Goal: Contribute content: Contribute content

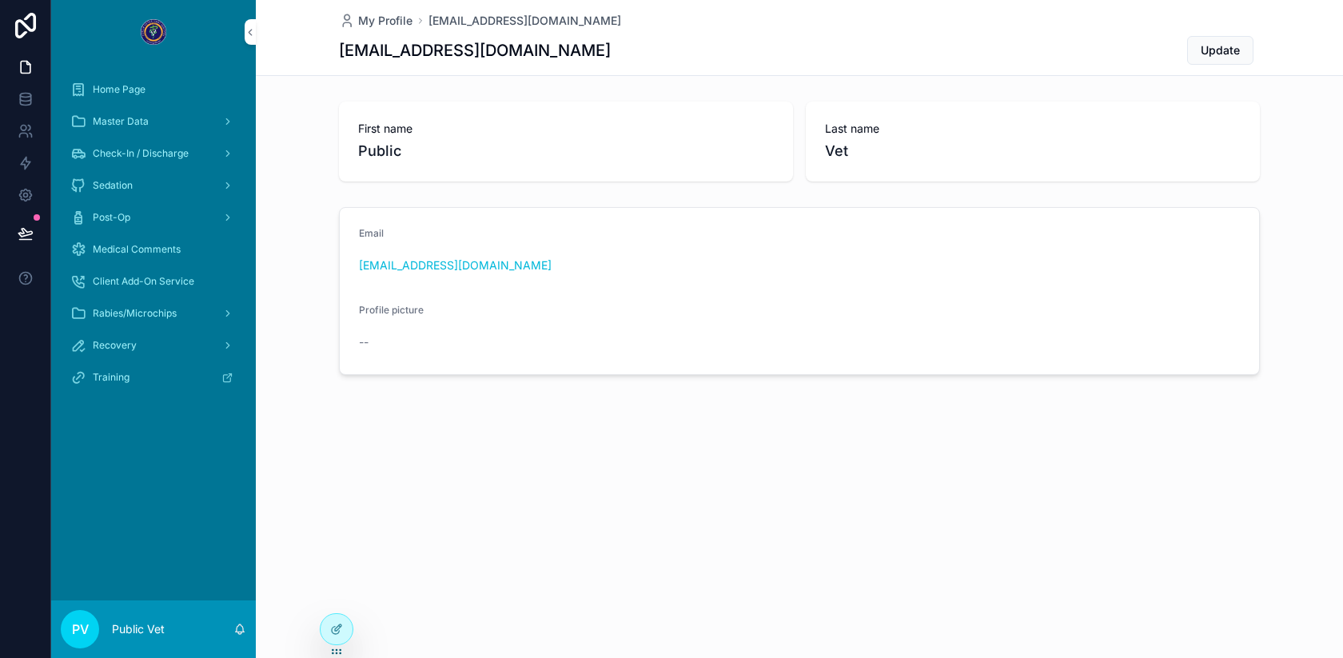
click at [345, 625] on div at bounding box center [337, 629] width 32 height 30
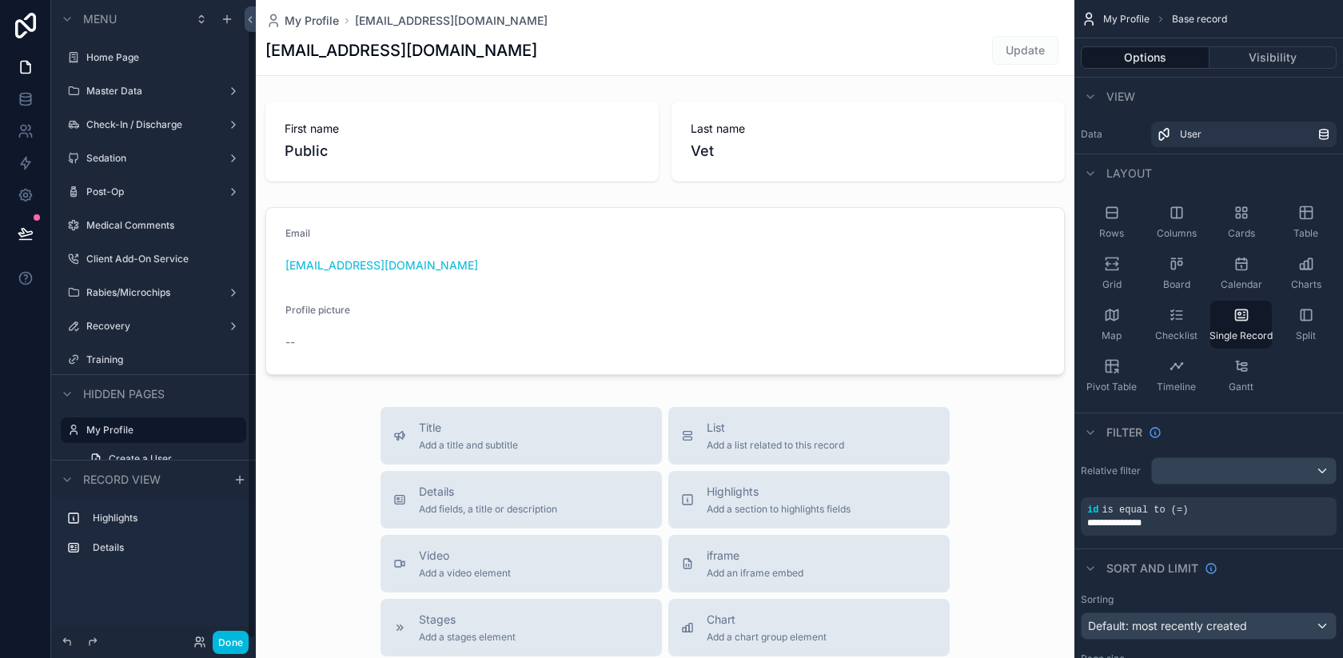
scroll to position [26, 0]
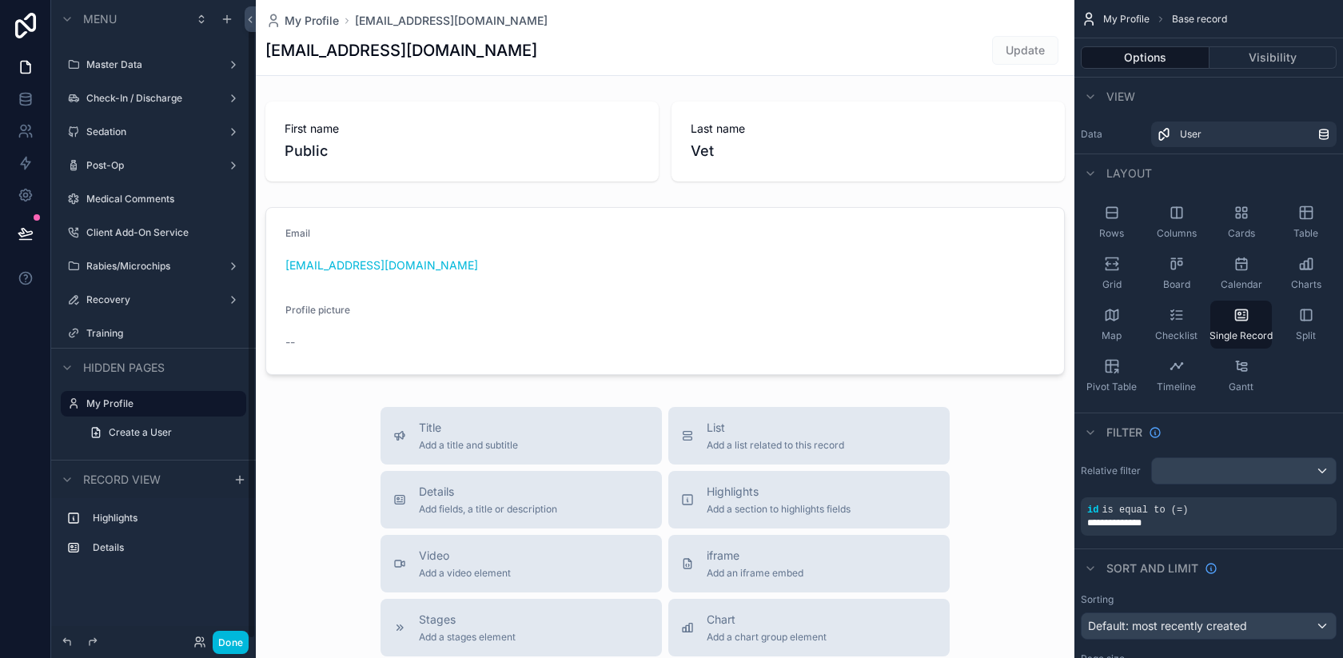
click at [153, 130] on label "Sedation" at bounding box center [150, 132] width 128 height 13
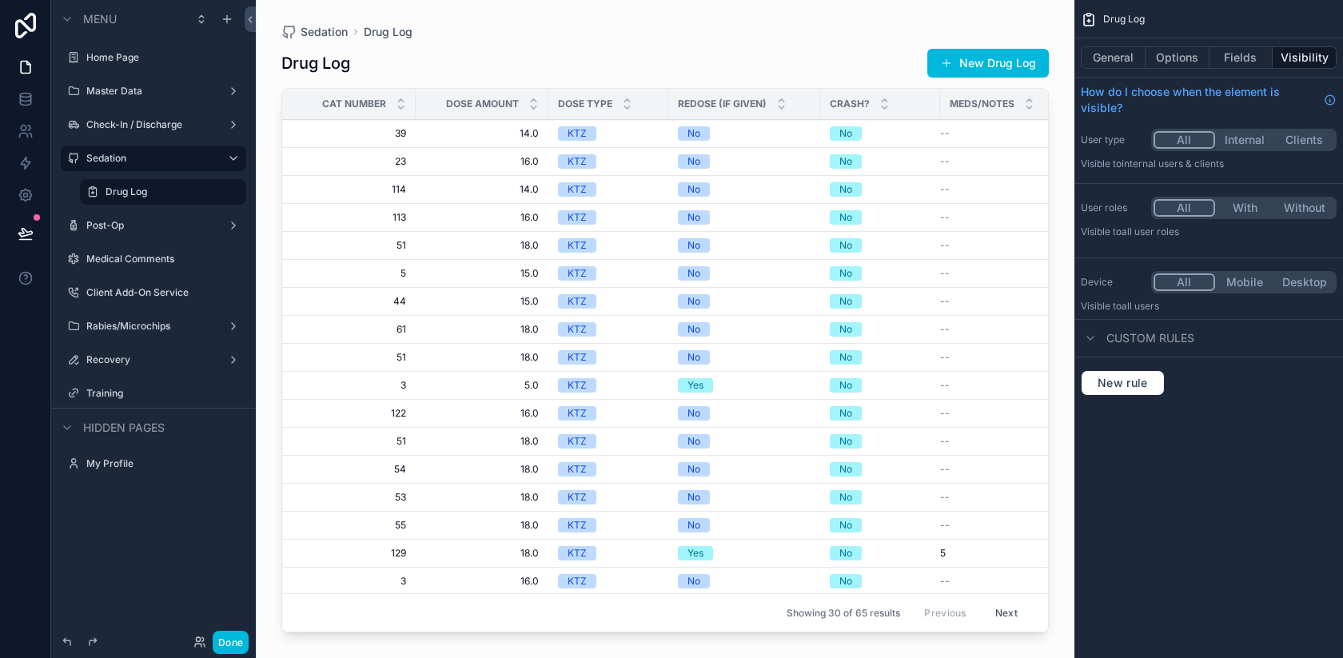
click at [172, 92] on label "Master Data" at bounding box center [150, 91] width 128 height 13
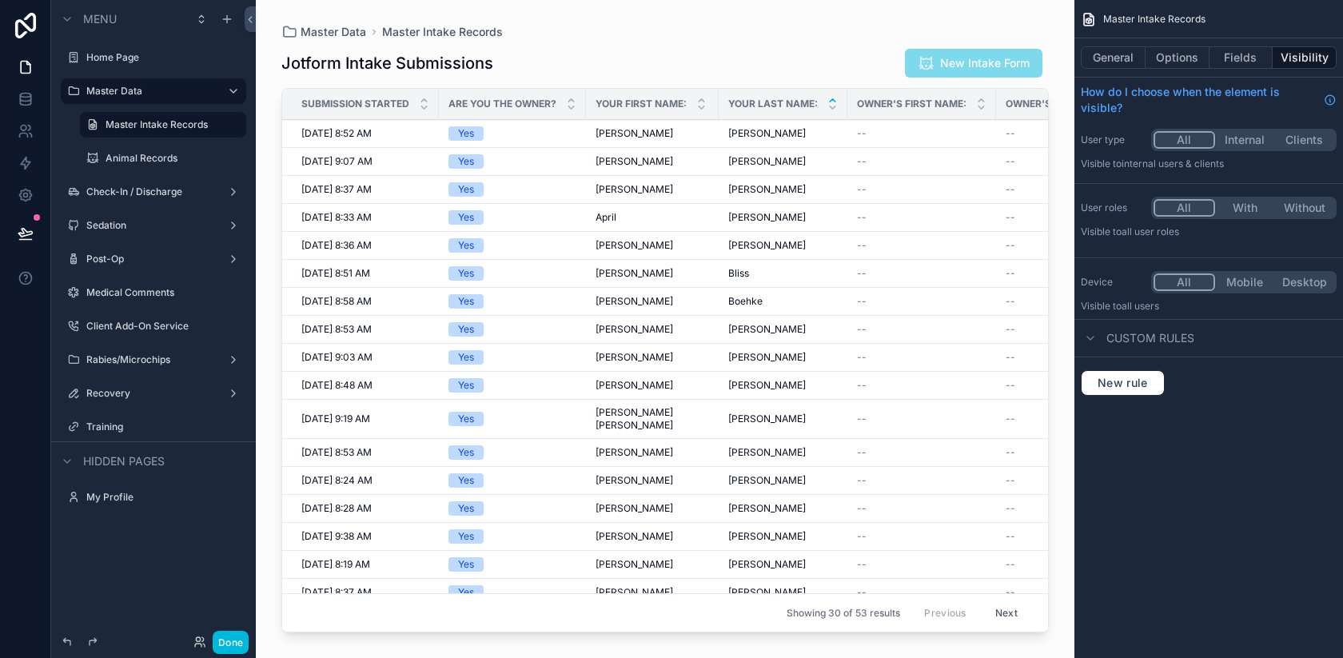
click at [174, 153] on label "Animal Records" at bounding box center [171, 158] width 131 height 13
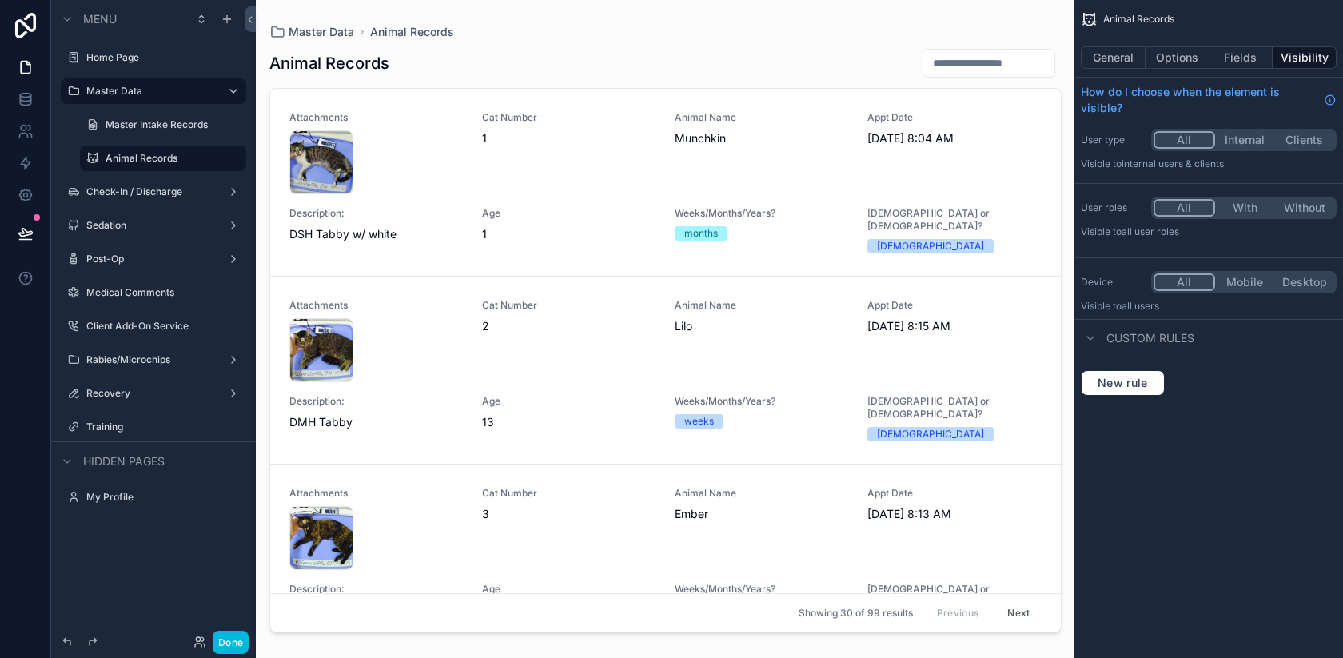
click at [0, 0] on icon "scrollable content" at bounding box center [0, 0] width 0 height 0
click at [287, 146] on span "Clone" at bounding box center [300, 147] width 30 height 16
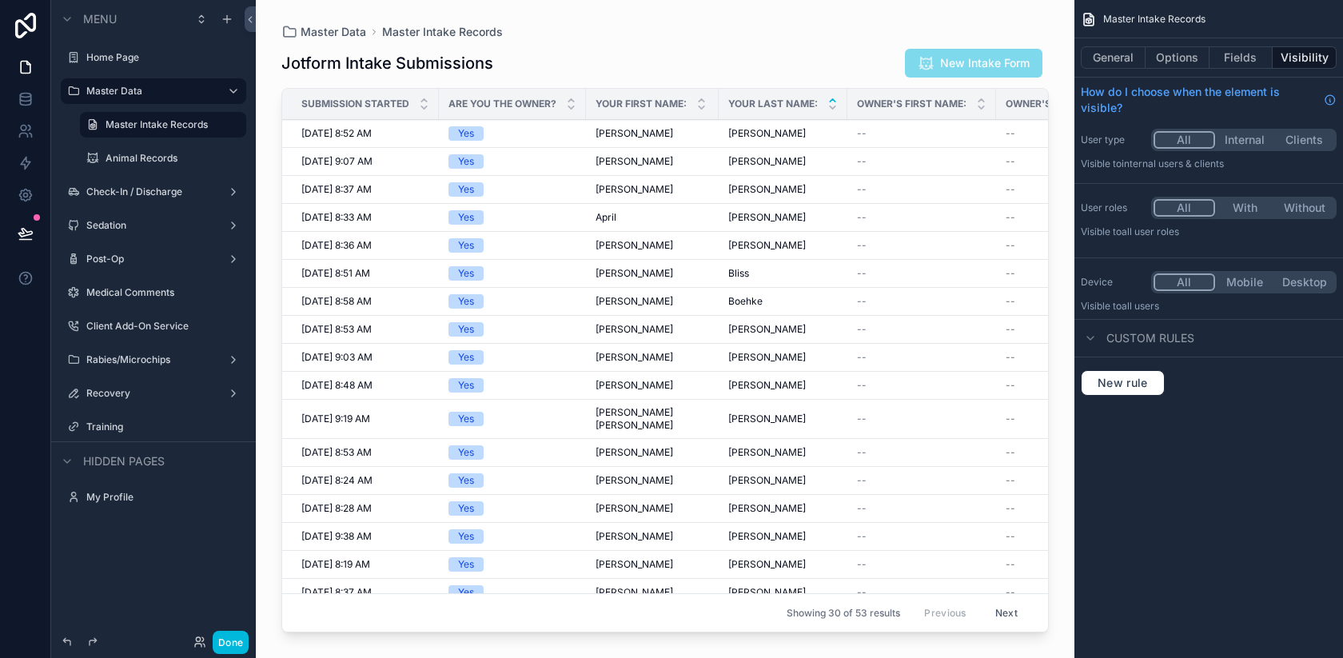
click at [98, 227] on label "Sedation" at bounding box center [150, 225] width 128 height 13
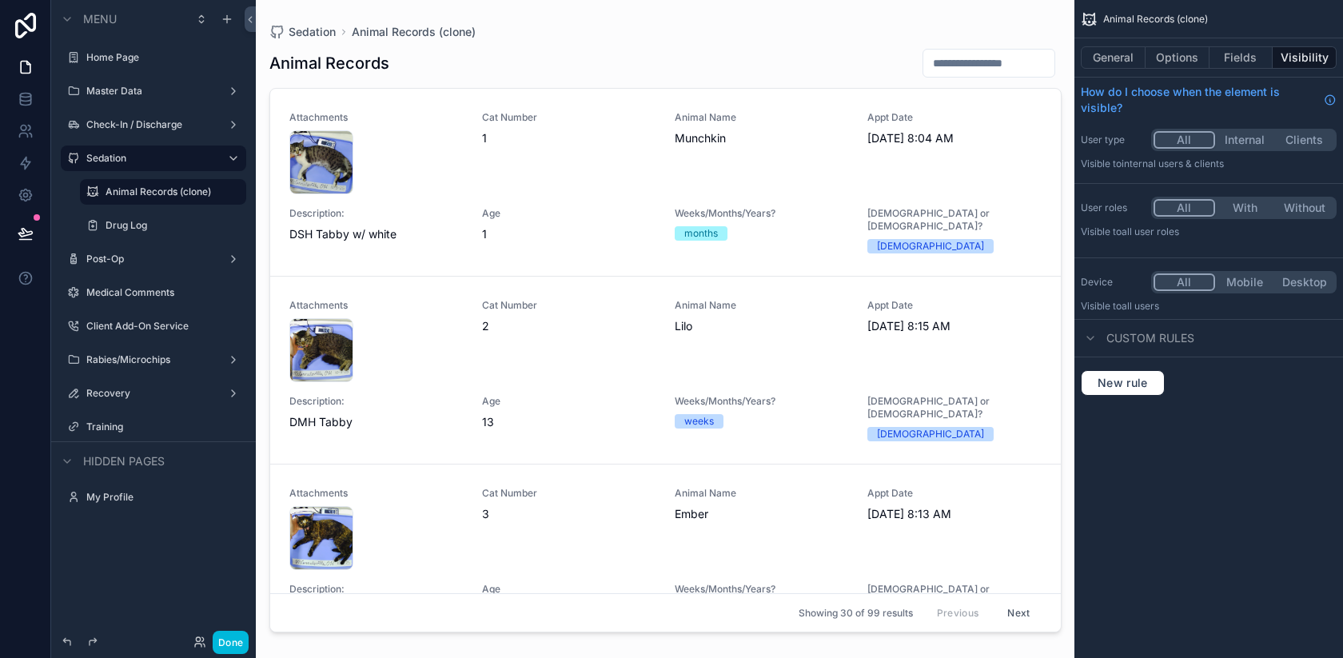
click at [0, 0] on icon "scrollable content" at bounding box center [0, 0] width 0 height 0
click at [181, 193] on input "**********" at bounding box center [151, 191] width 90 height 19
click at [150, 196] on input "**********" at bounding box center [151, 191] width 90 height 19
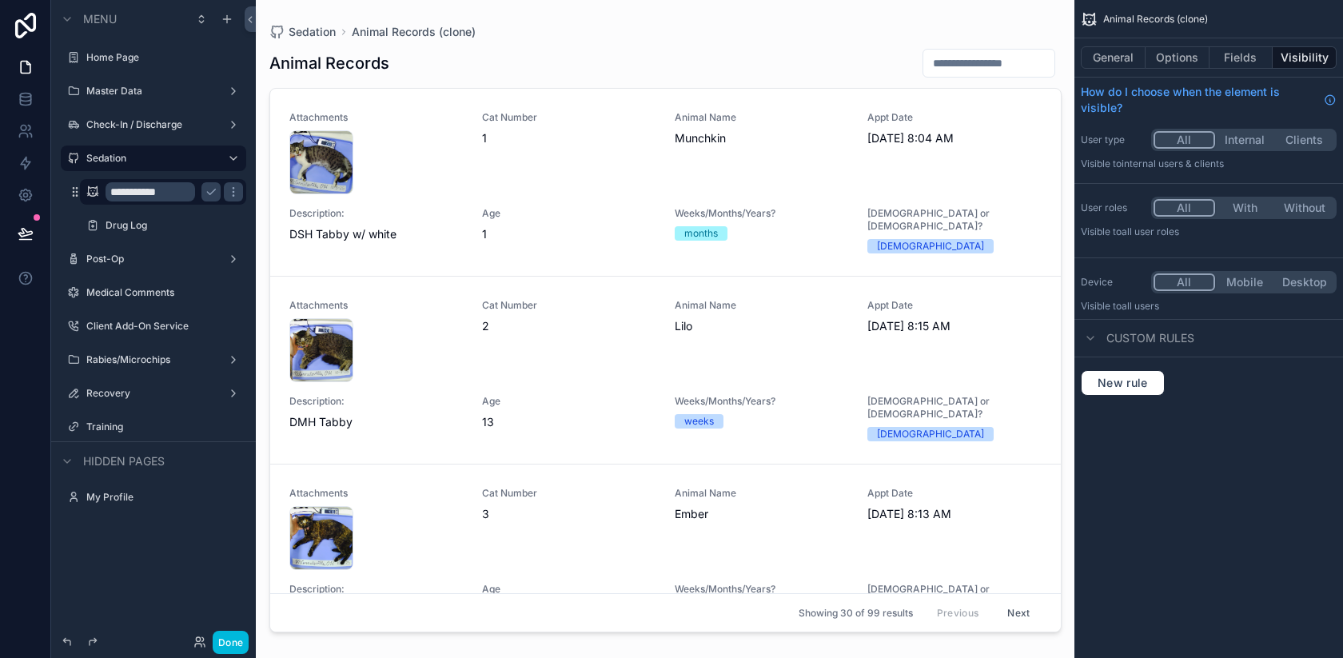
scroll to position [0, 0]
type input "**********"
click at [209, 192] on icon "scrollable content" at bounding box center [211, 191] width 13 height 13
click at [546, 164] on div "scrollable content" at bounding box center [666, 319] width 818 height 639
click at [576, 184] on div "Cat Number 1" at bounding box center [568, 152] width 173 height 83
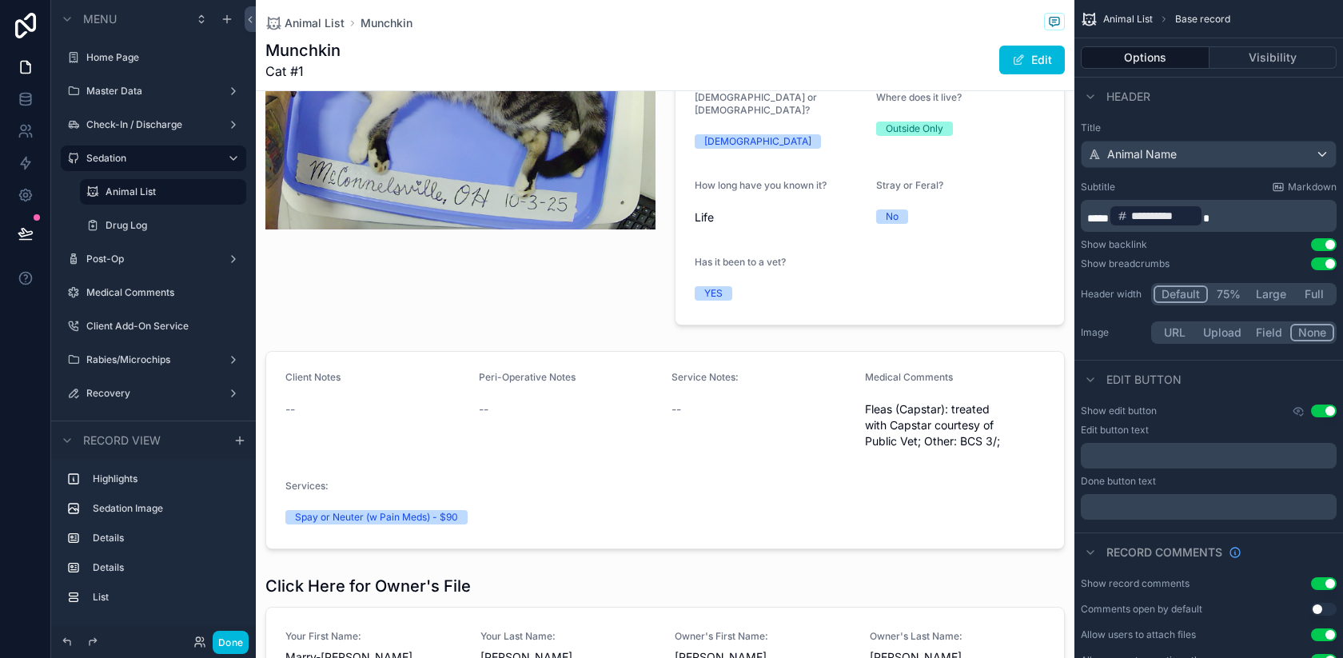
scroll to position [309, 0]
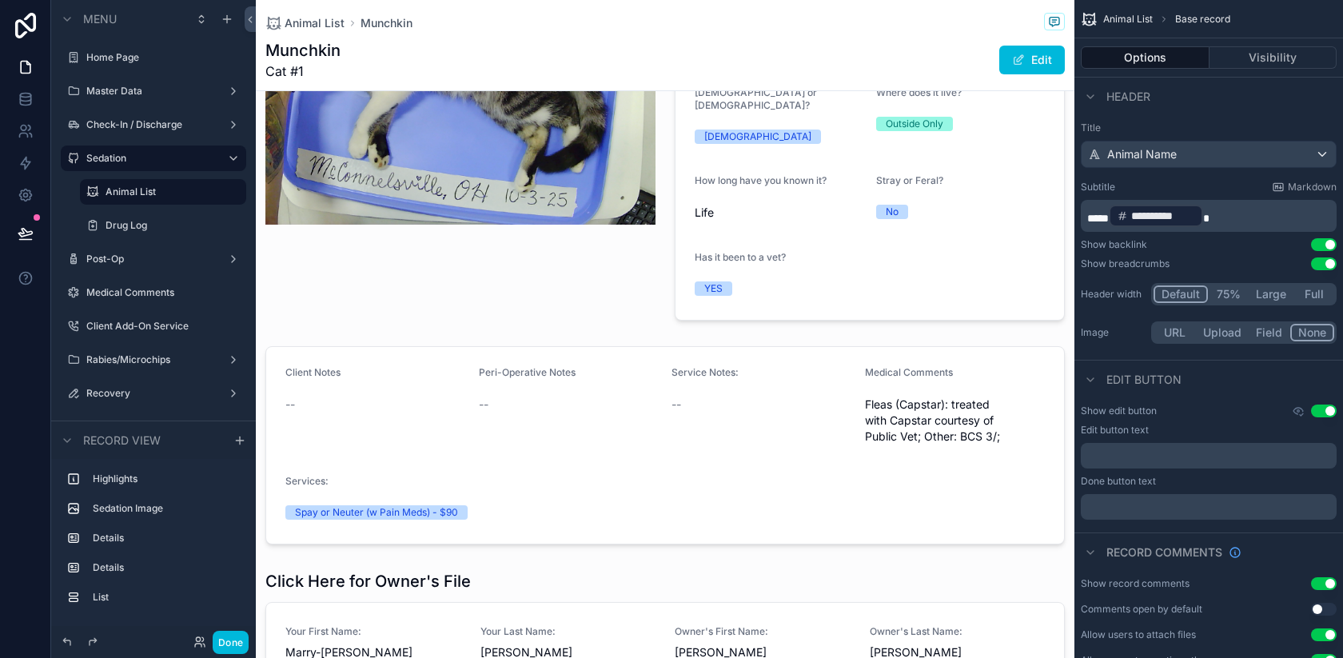
click at [991, 423] on div "scrollable content" at bounding box center [665, 445] width 819 height 211
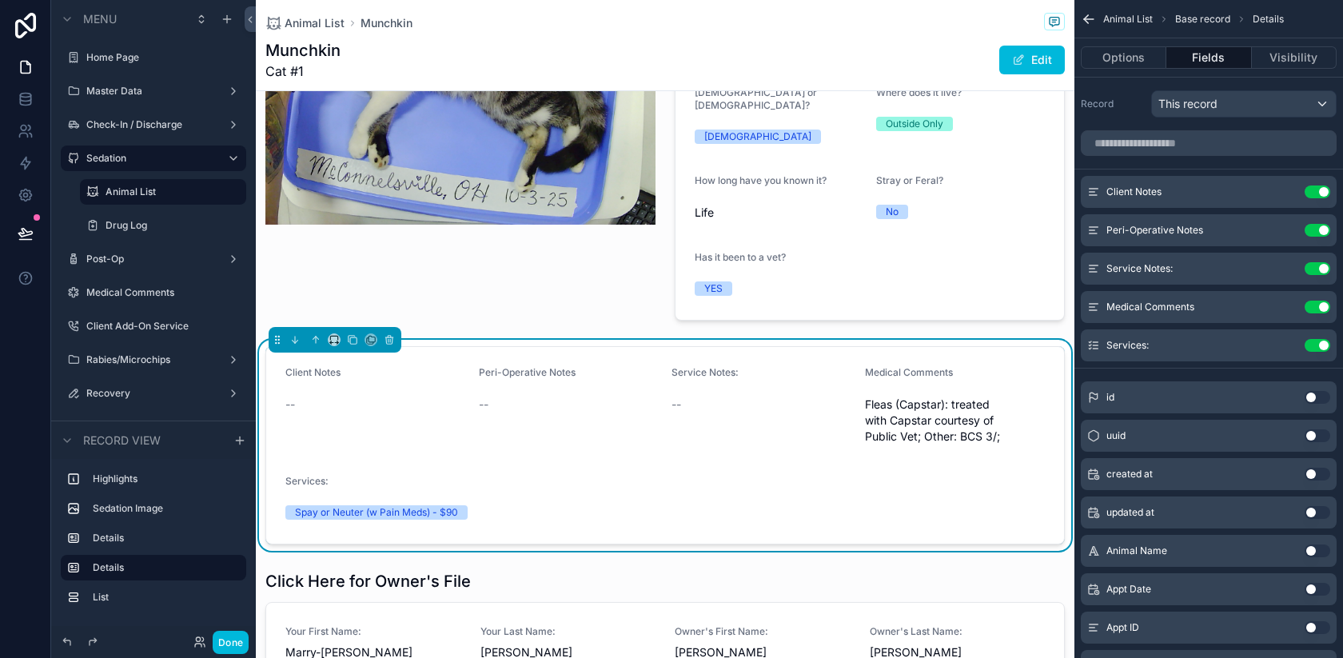
click at [996, 426] on span "Fleas (Capstar): treated with Capstar courtesy of Public Vet; Other: BCS 3/;" at bounding box center [955, 421] width 181 height 48
click at [237, 636] on button "Done" at bounding box center [231, 642] width 36 height 23
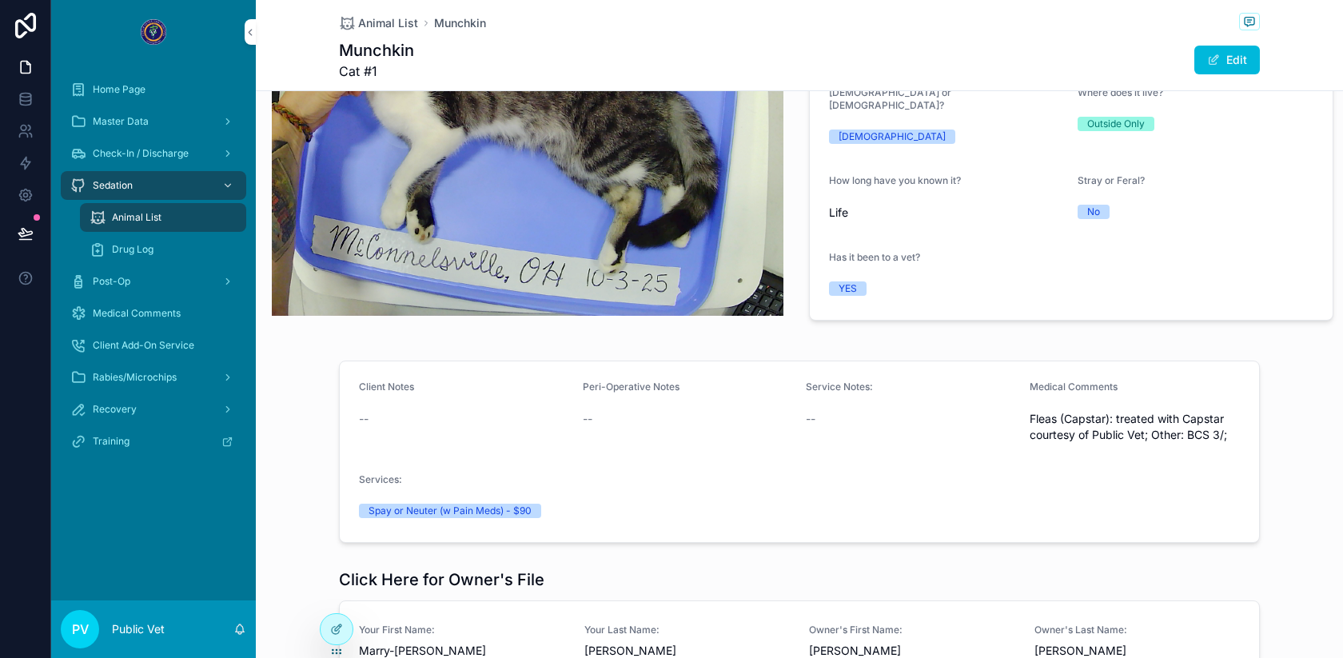
click at [1072, 406] on div "Fleas (Capstar): treated with Capstar courtesy of Public Vet; Other: BCS 3/;" at bounding box center [1135, 427] width 211 height 42
click at [330, 618] on div at bounding box center [337, 629] width 32 height 30
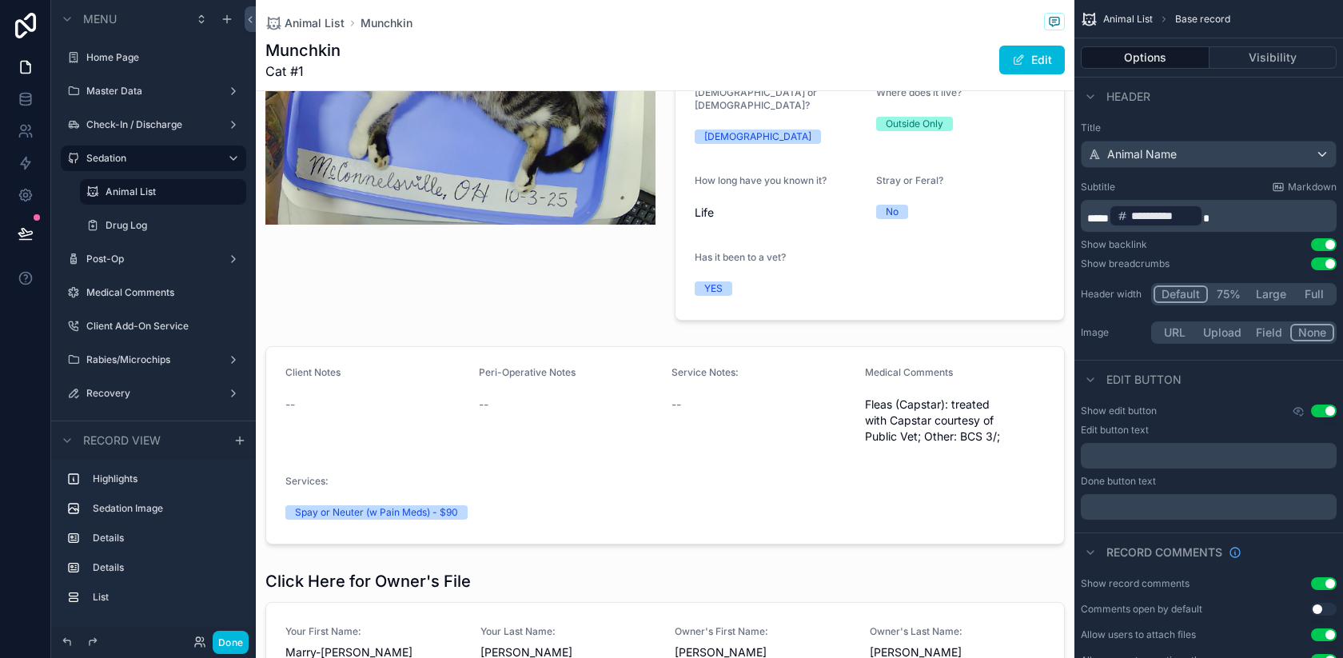
click at [142, 258] on label "Post-Op" at bounding box center [150, 259] width 128 height 13
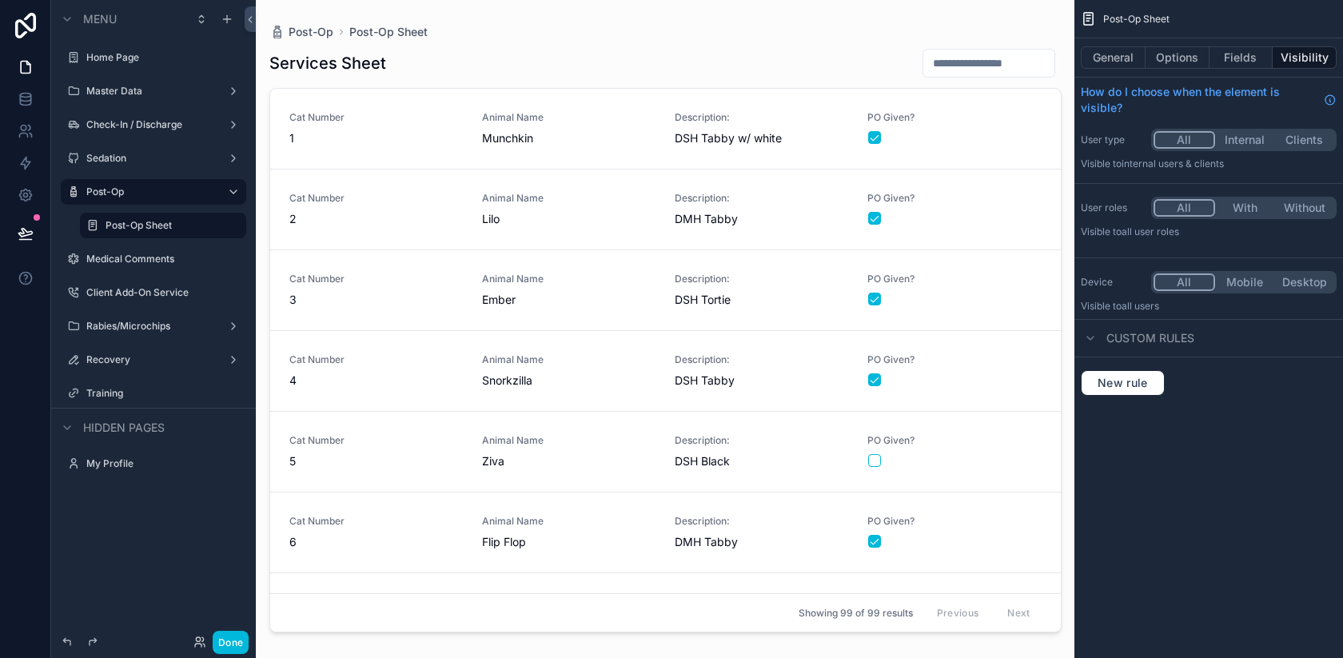
click at [444, 277] on div "scrollable content" at bounding box center [666, 319] width 818 height 639
click at [437, 282] on span "Cat Number" at bounding box center [375, 279] width 173 height 13
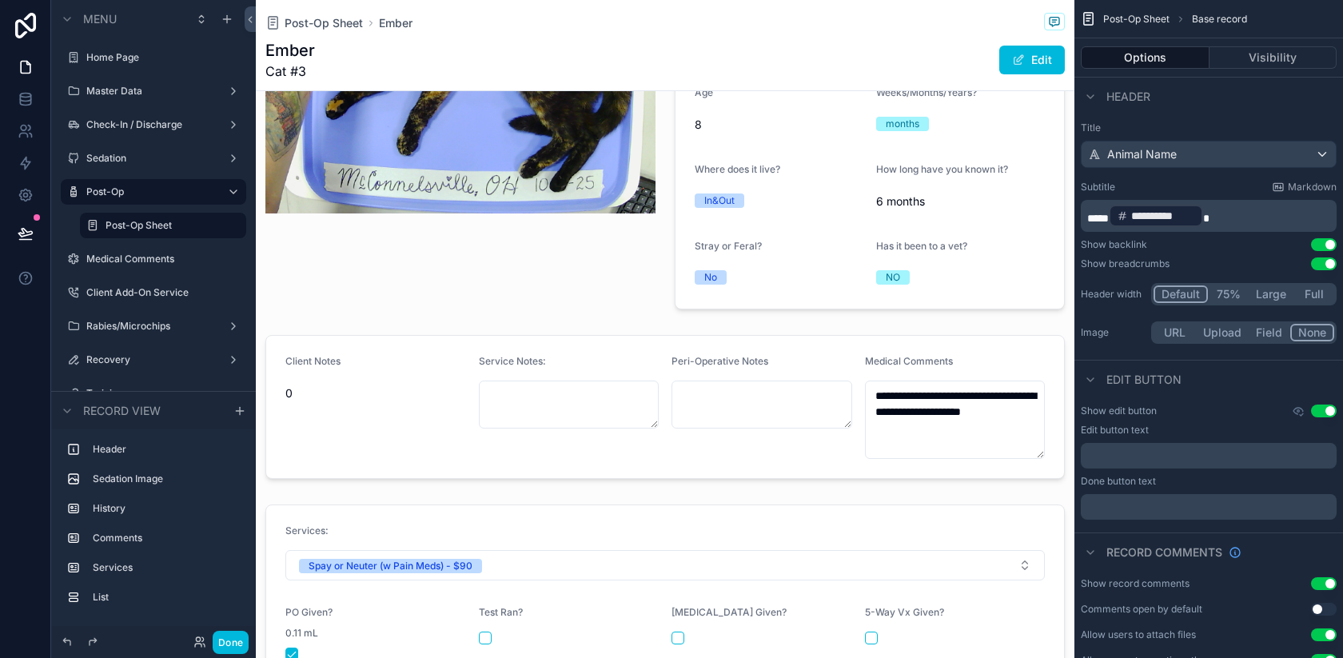
scroll to position [322, 0]
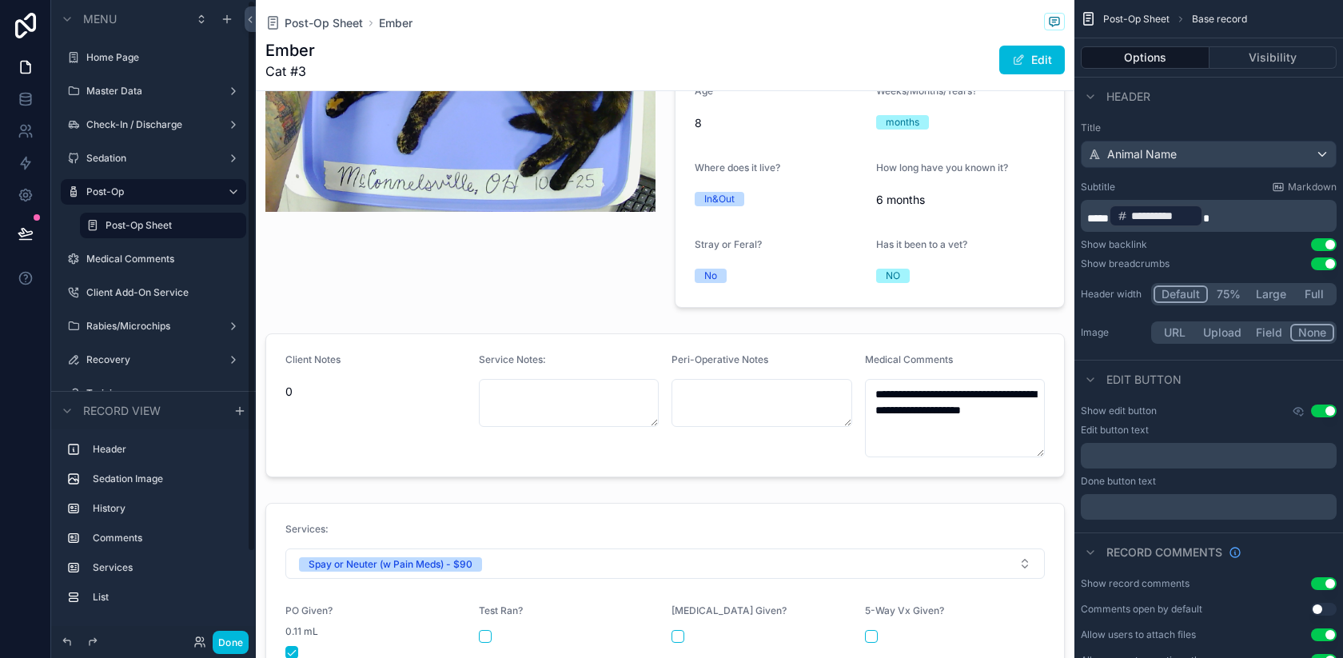
click at [149, 222] on label "Post-Op Sheet" at bounding box center [171, 225] width 131 height 13
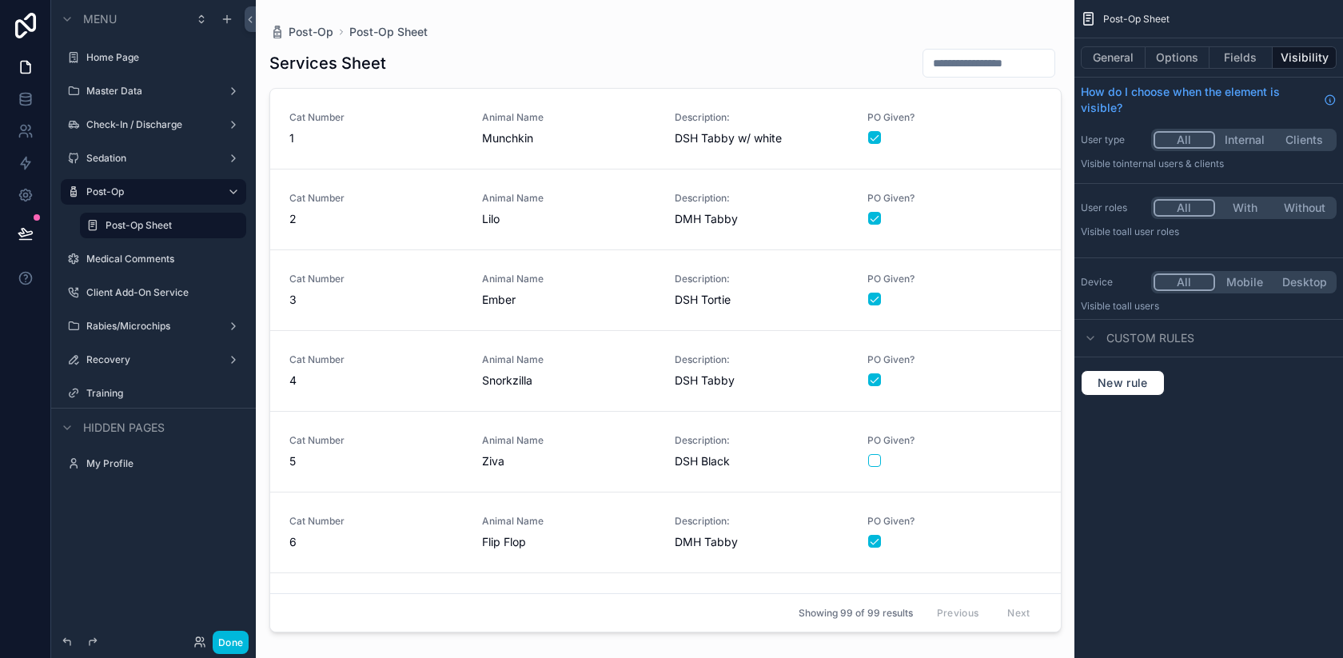
click at [410, 193] on span "Cat Number" at bounding box center [375, 198] width 173 height 13
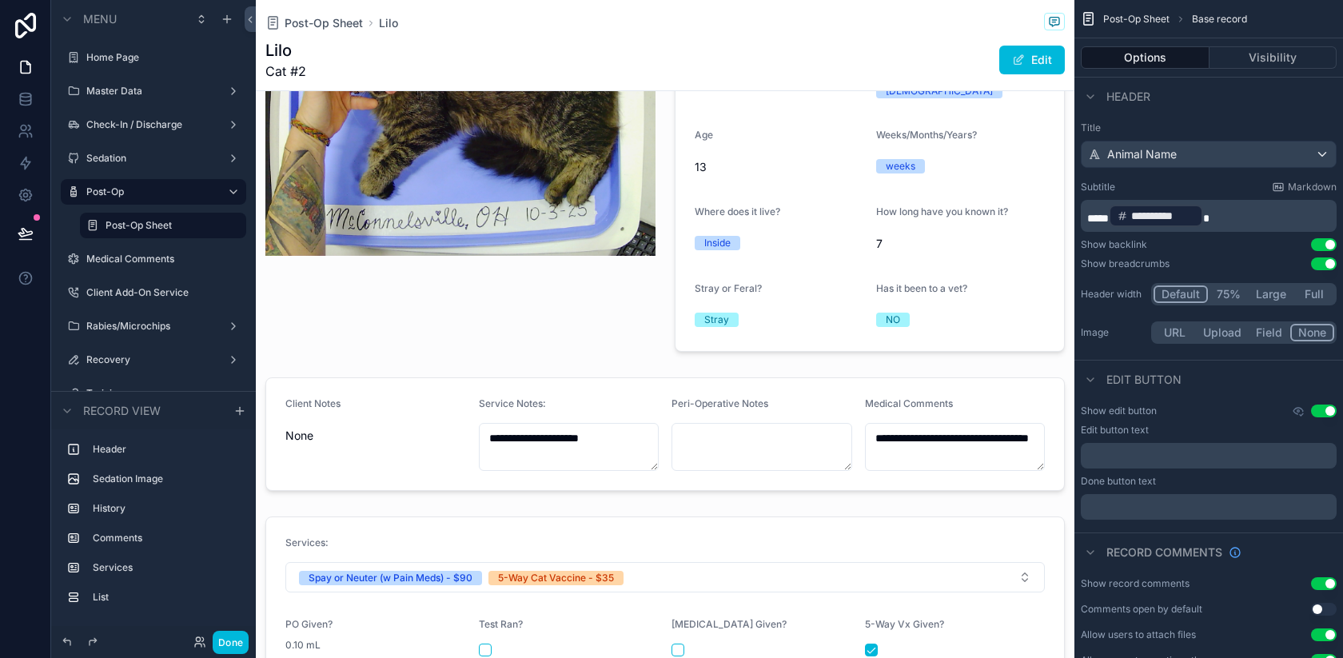
scroll to position [283, 0]
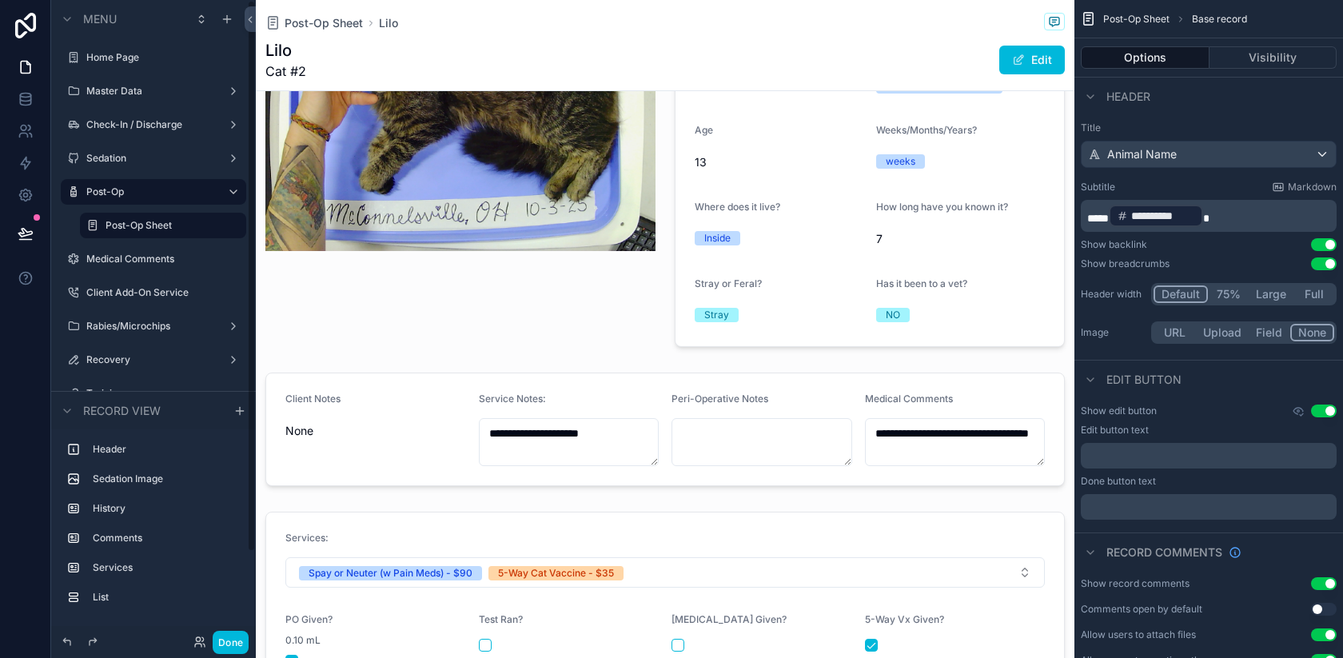
click at [144, 224] on label "Post-Op Sheet" at bounding box center [171, 225] width 131 height 13
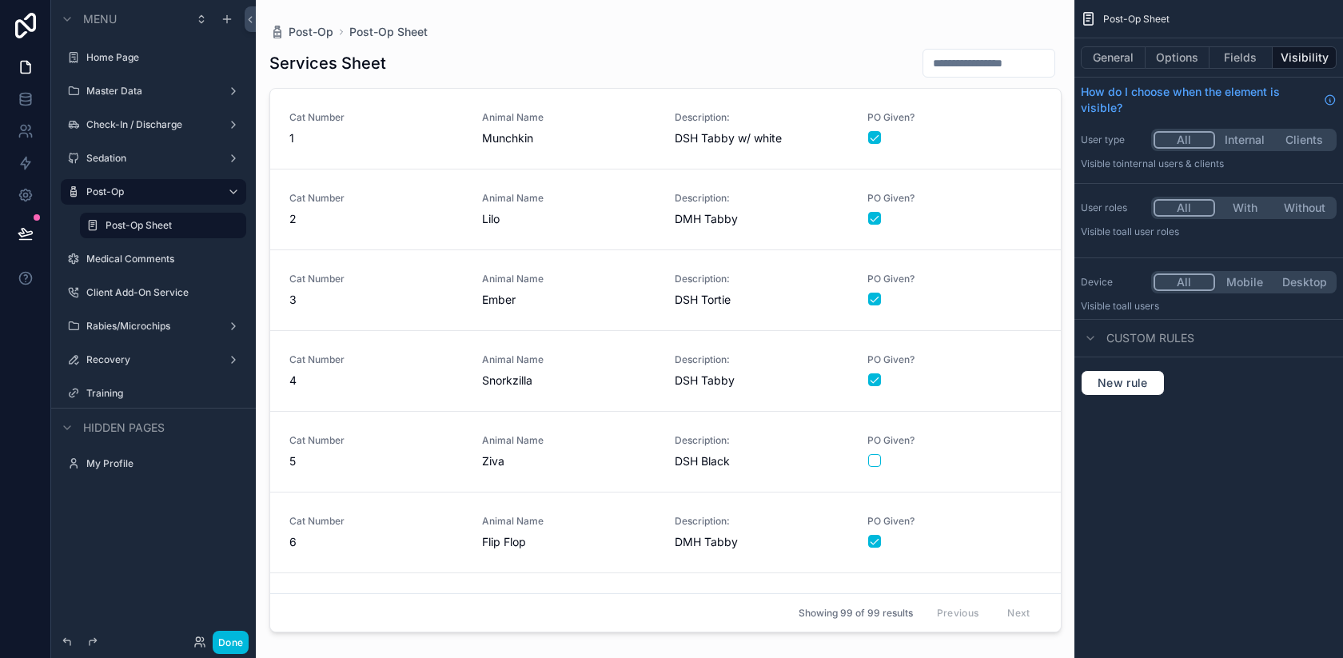
click at [125, 154] on label "Sedation" at bounding box center [150, 158] width 128 height 13
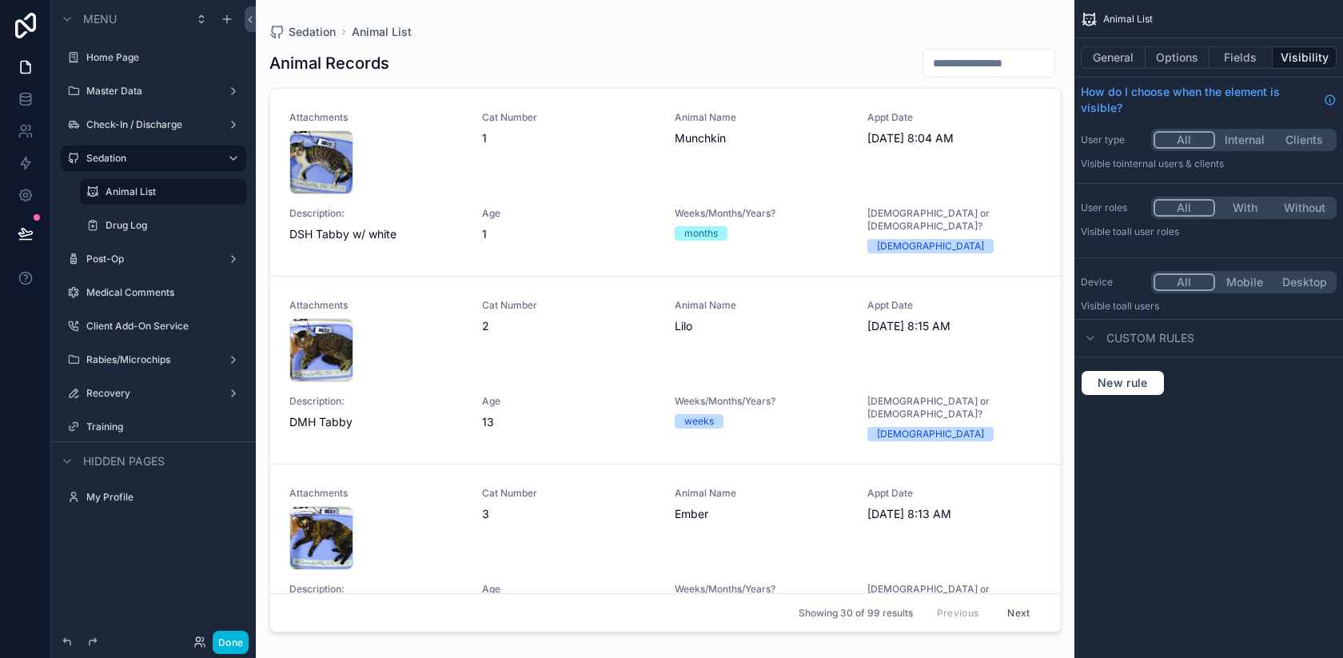
click at [146, 193] on label "Animal List" at bounding box center [171, 191] width 131 height 13
click at [502, 188] on div "scrollable content" at bounding box center [666, 319] width 818 height 639
click at [405, 177] on div "capture_20251003-135419 .png" at bounding box center [375, 162] width 173 height 64
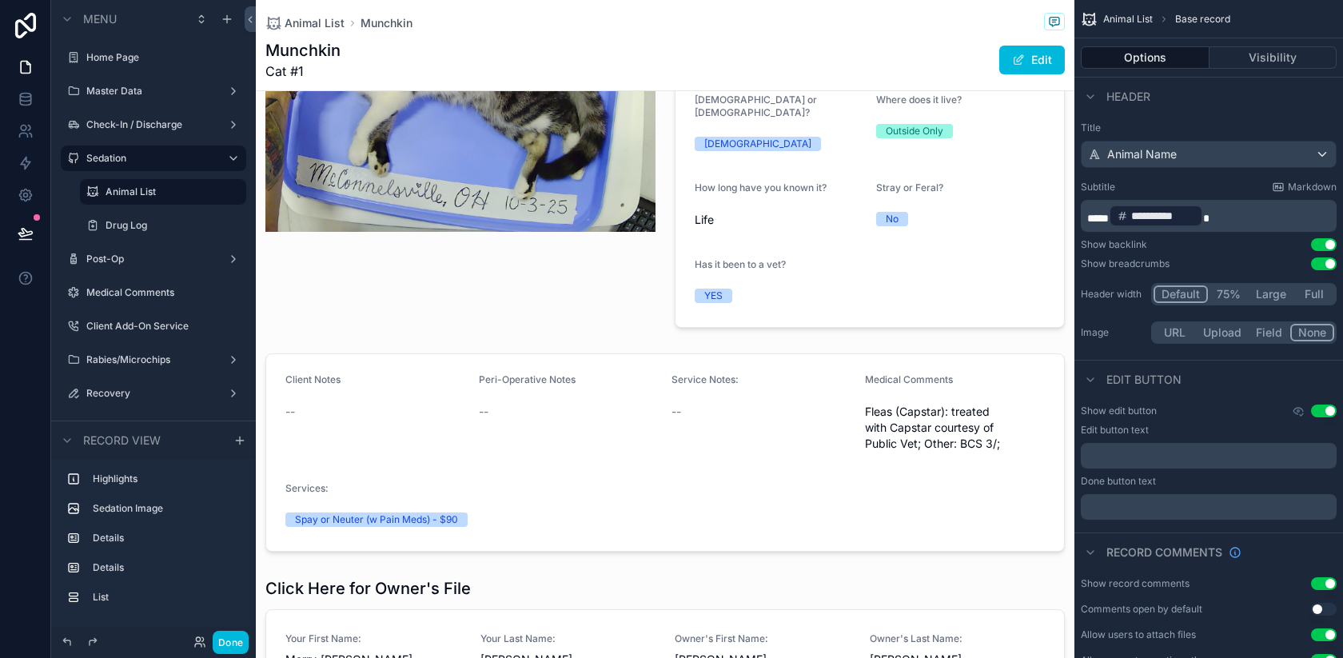
scroll to position [309, 0]
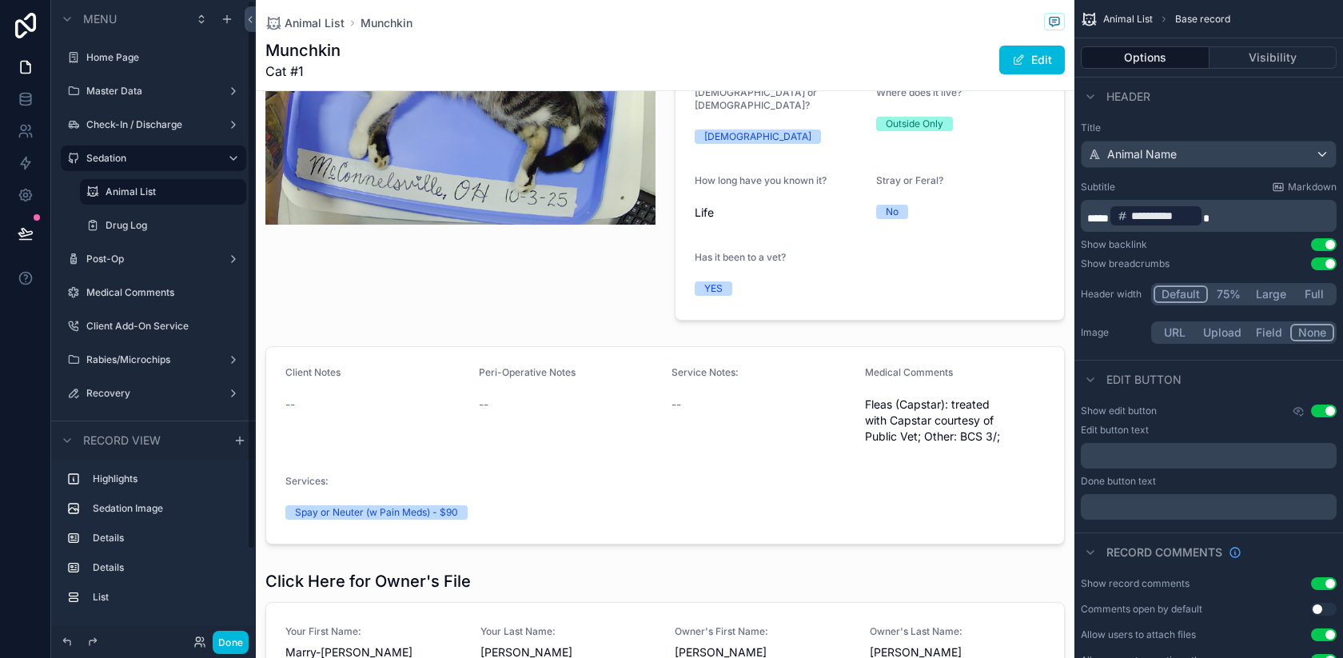
click at [115, 263] on label "Post-Op" at bounding box center [150, 259] width 128 height 13
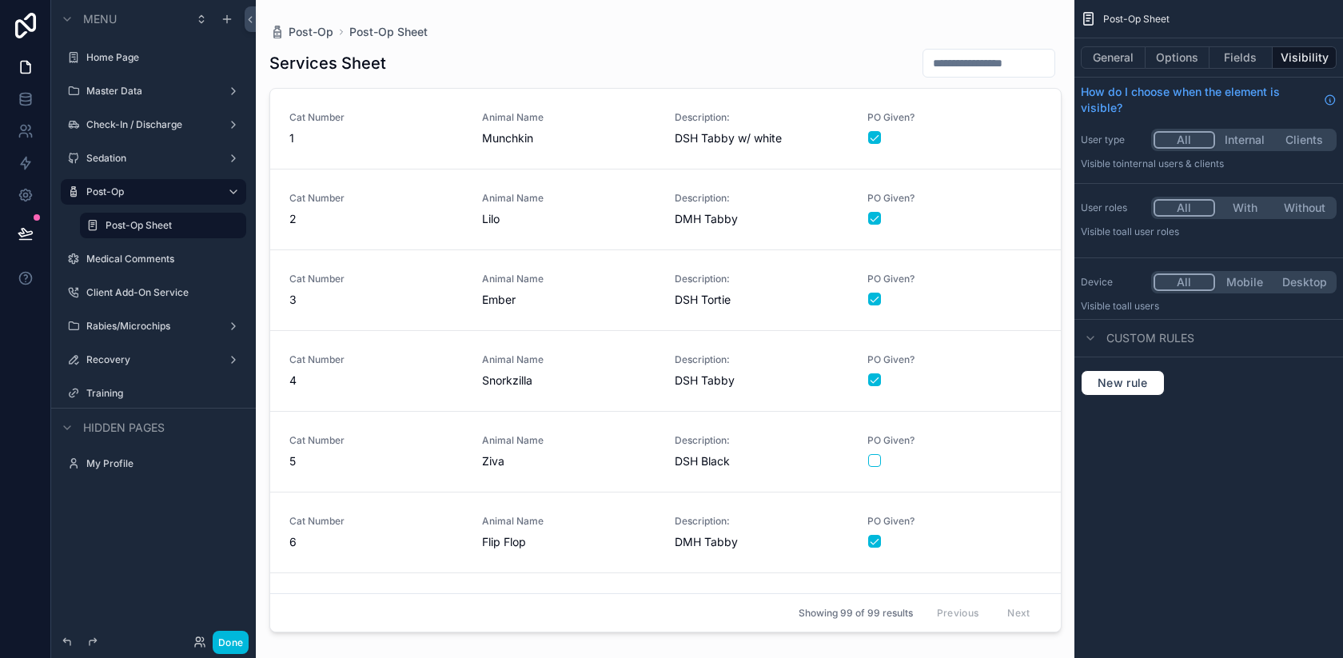
click at [355, 146] on div "scrollable content" at bounding box center [666, 319] width 818 height 639
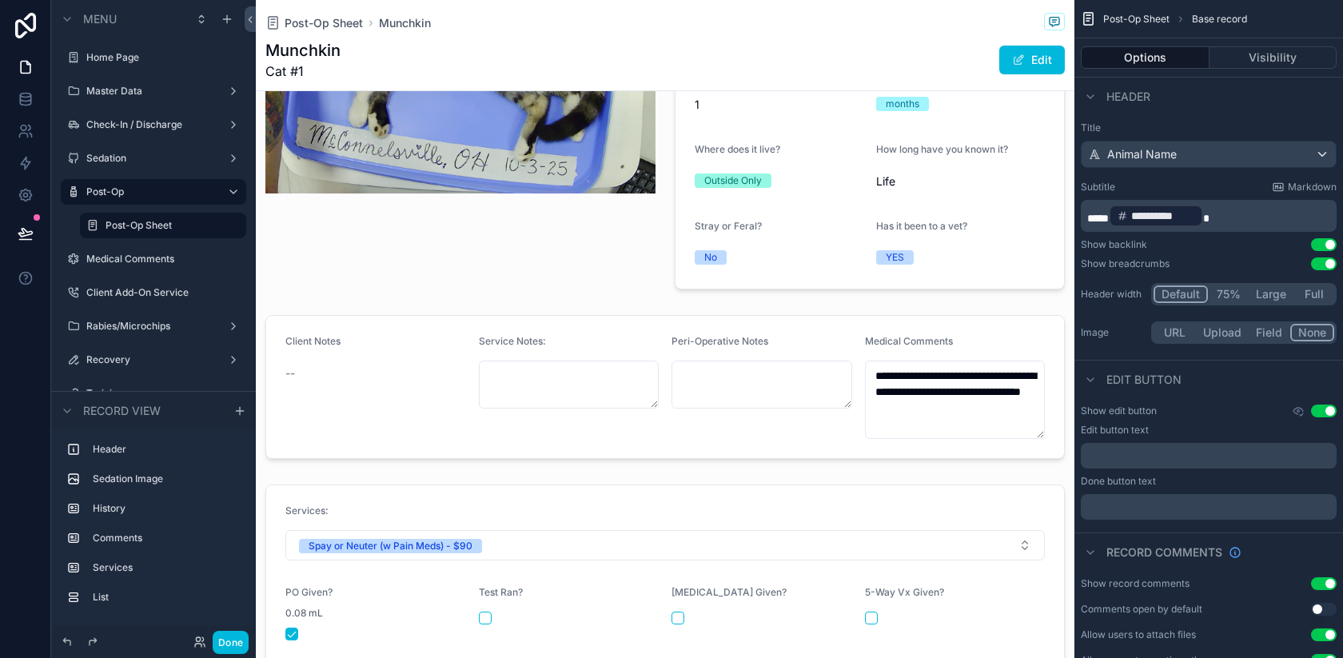
scroll to position [348, 0]
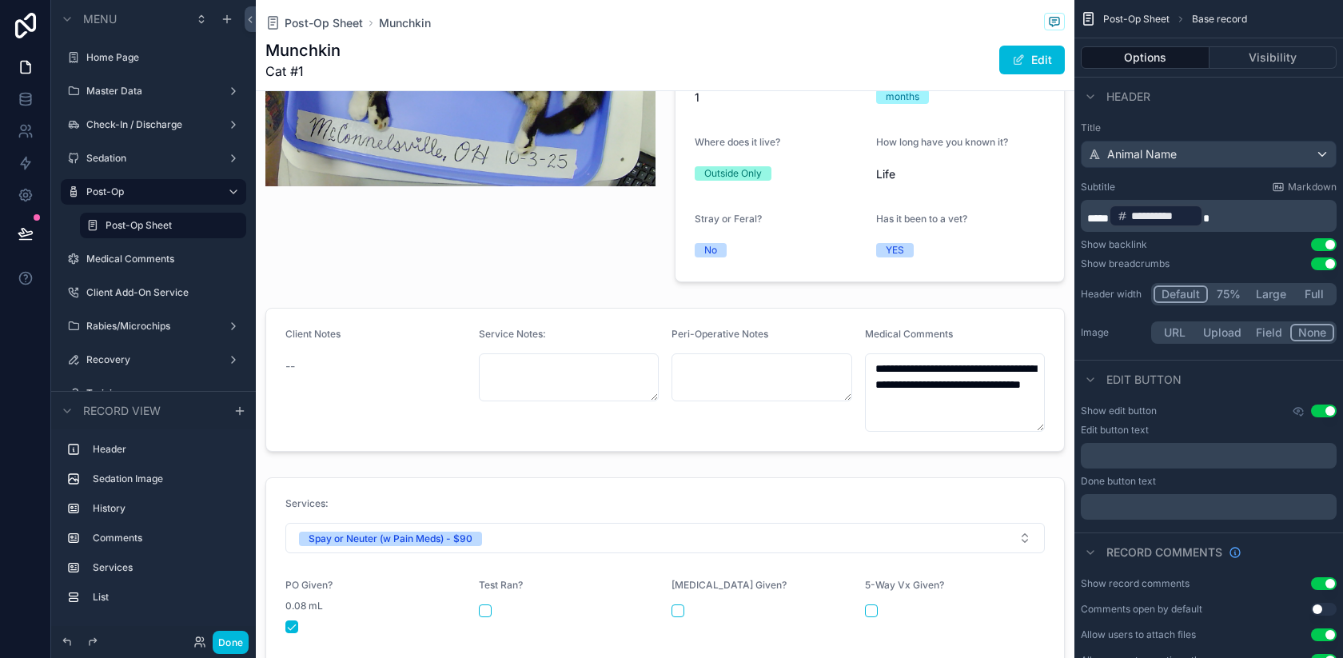
click at [969, 389] on div "scrollable content" at bounding box center [665, 379] width 819 height 157
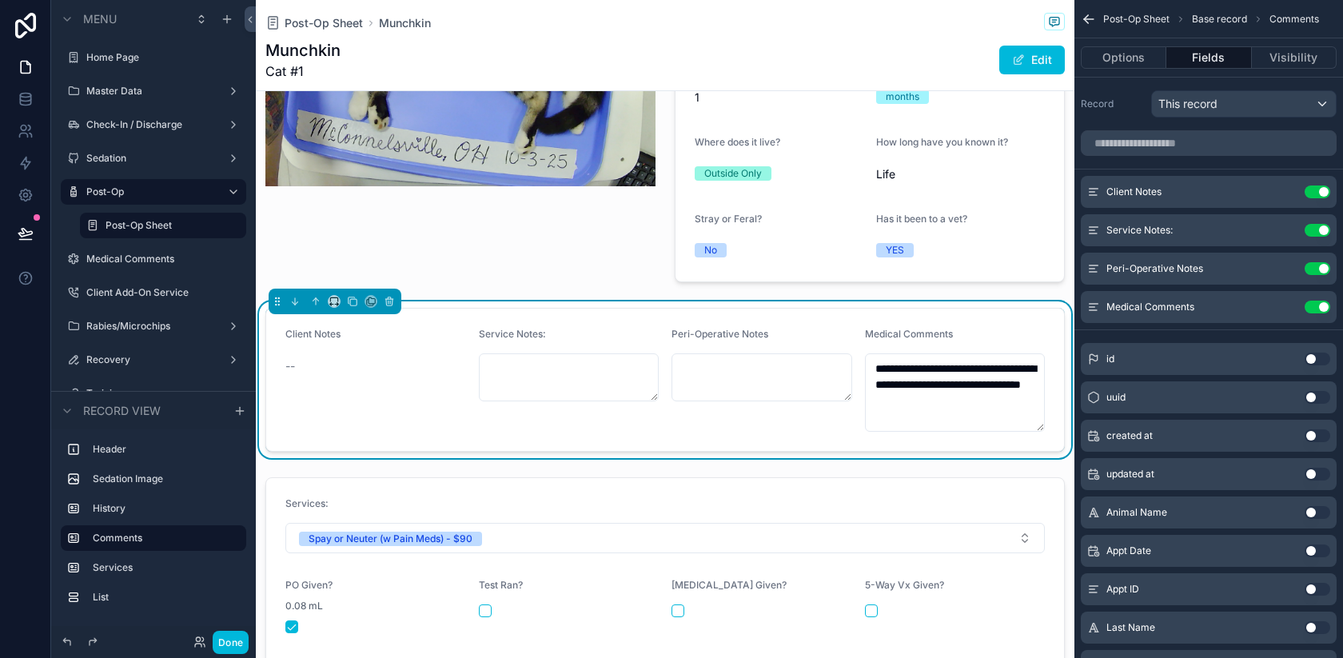
click at [971, 388] on textarea "**********" at bounding box center [955, 392] width 181 height 78
type textarea "**********"
click at [229, 643] on button "Done" at bounding box center [231, 642] width 36 height 23
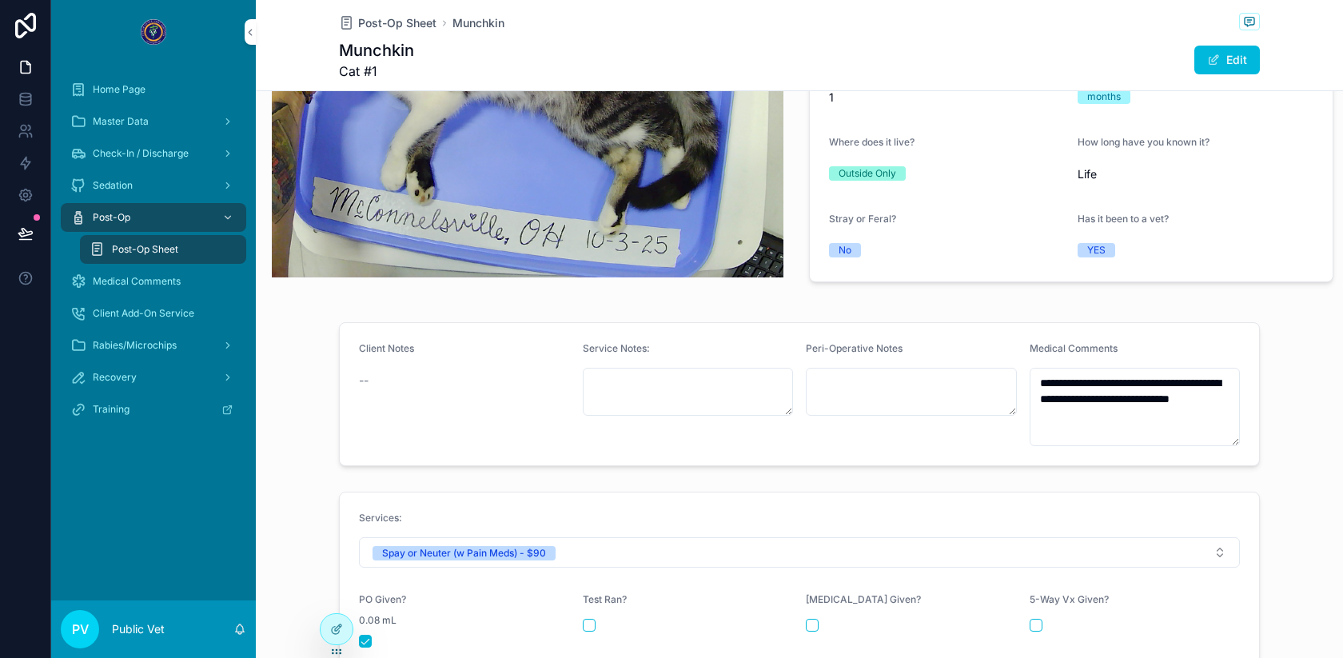
click at [146, 179] on div "Sedation" at bounding box center [153, 186] width 166 height 26
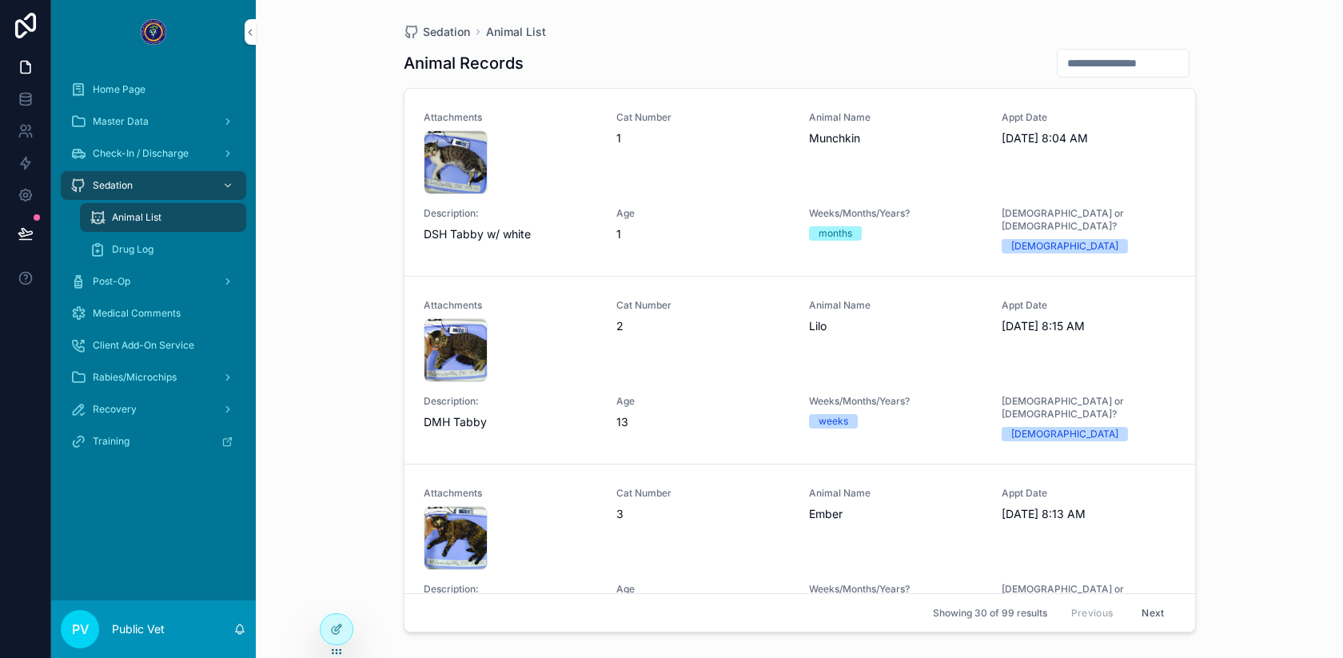
click at [144, 255] on span "Drug Log" at bounding box center [133, 249] width 42 height 13
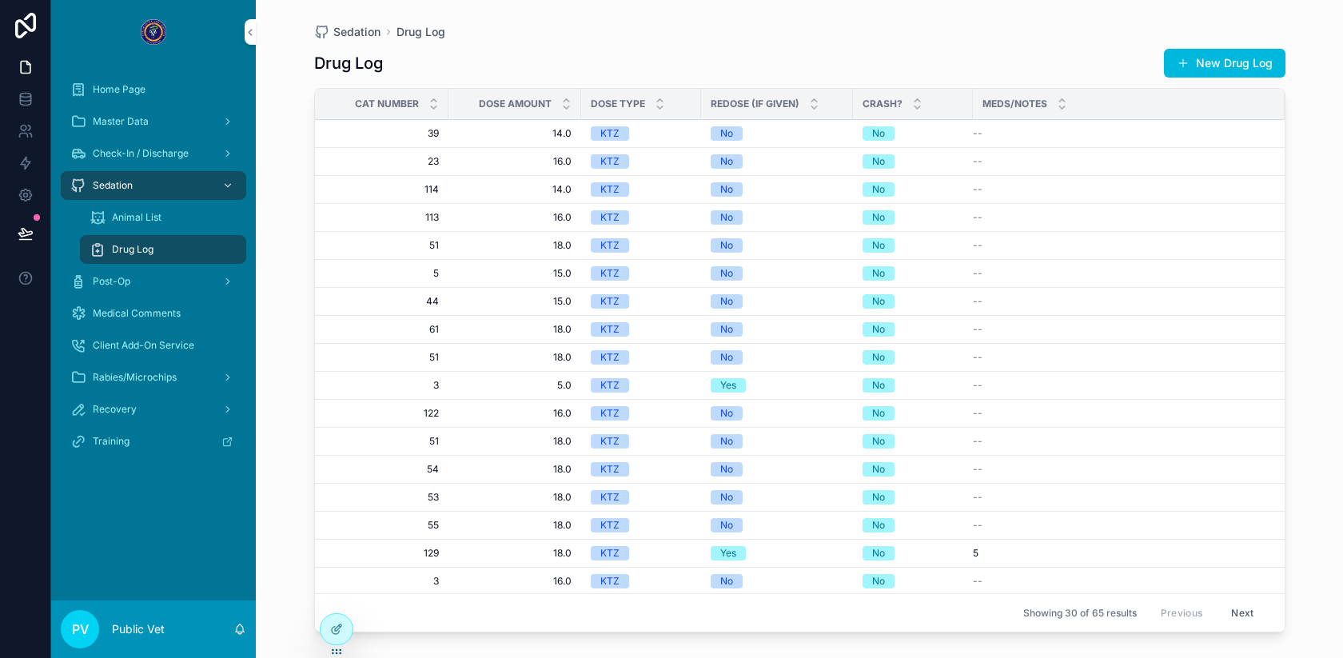
click at [134, 226] on div "Animal List" at bounding box center [163, 218] width 147 height 26
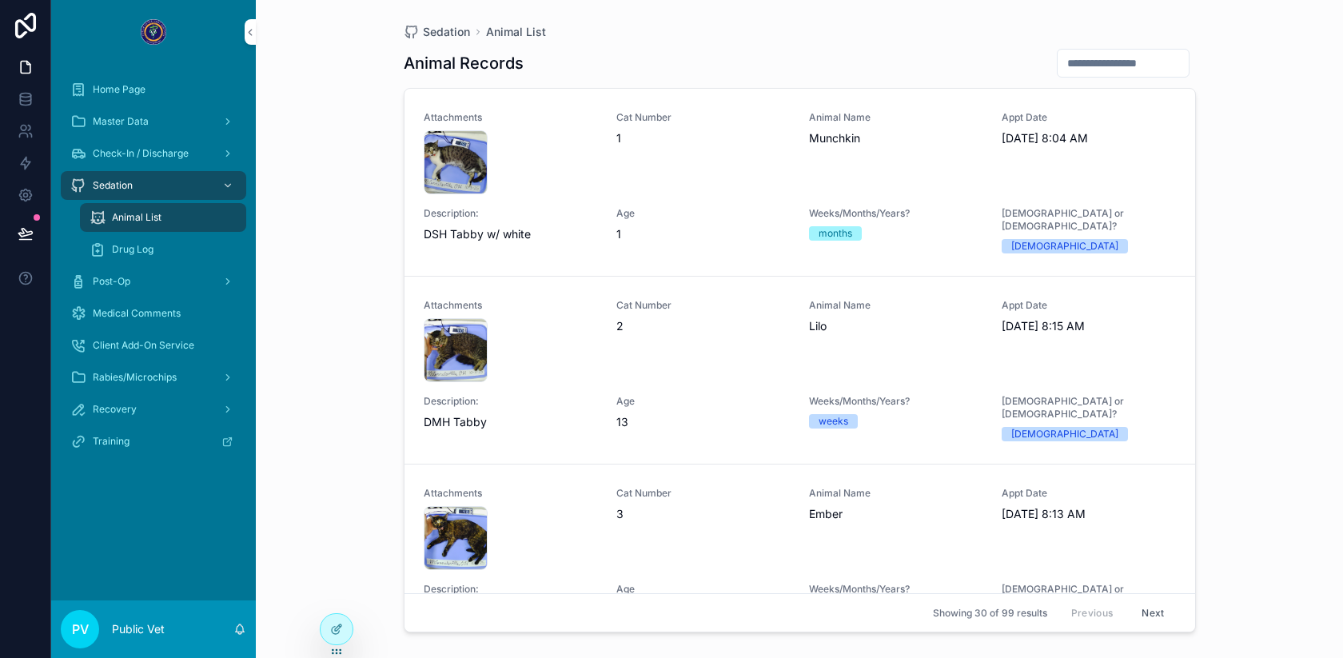
click at [136, 246] on span "Drug Log" at bounding box center [133, 249] width 42 height 13
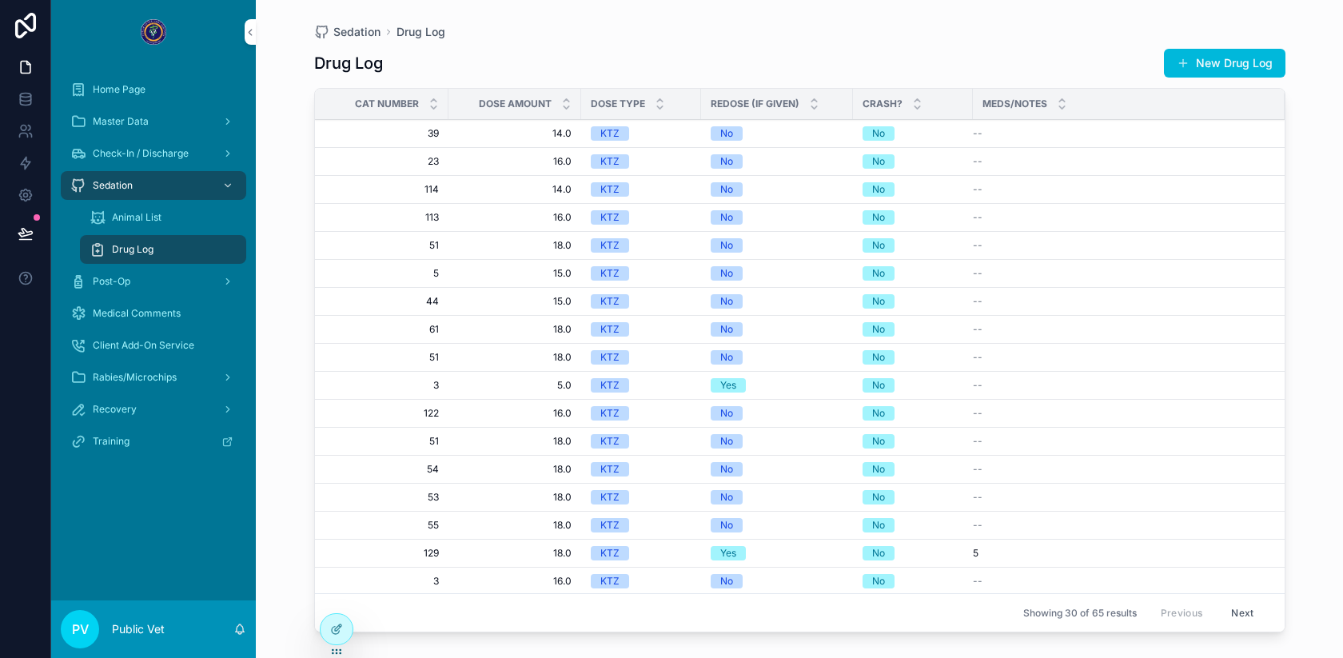
click at [169, 220] on div "Animal List" at bounding box center [163, 218] width 147 height 26
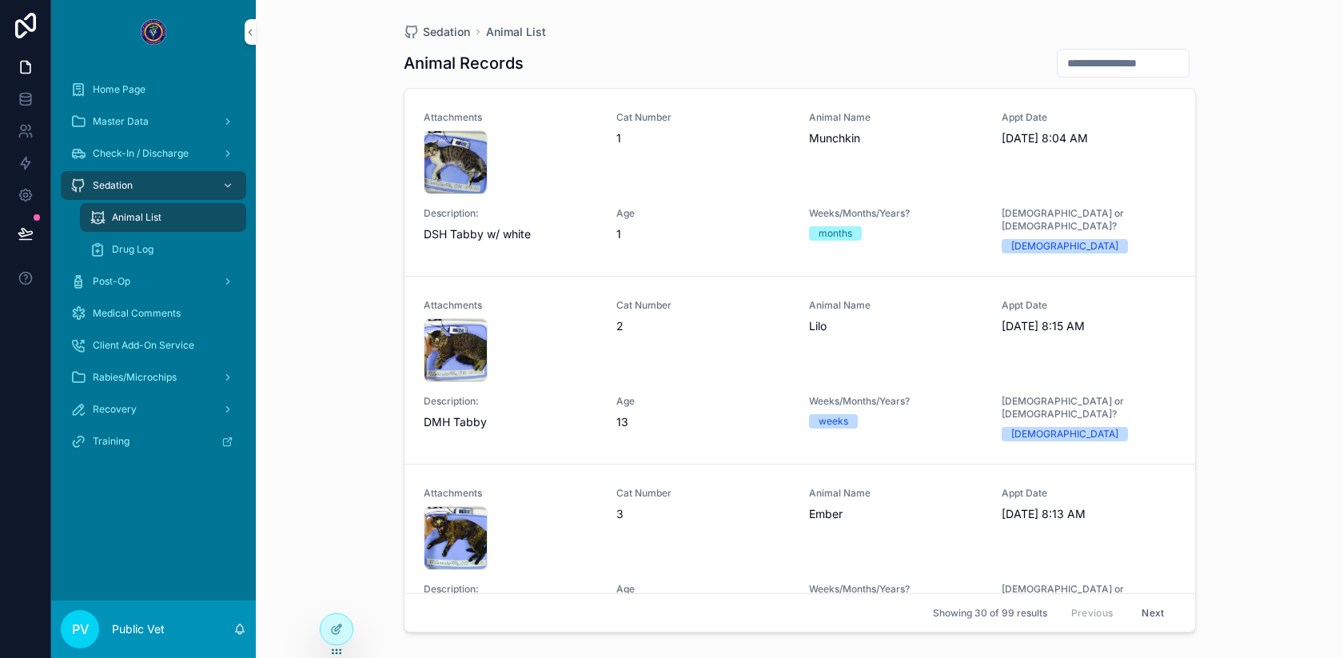
click at [151, 277] on div "Post-Op" at bounding box center [153, 282] width 166 height 26
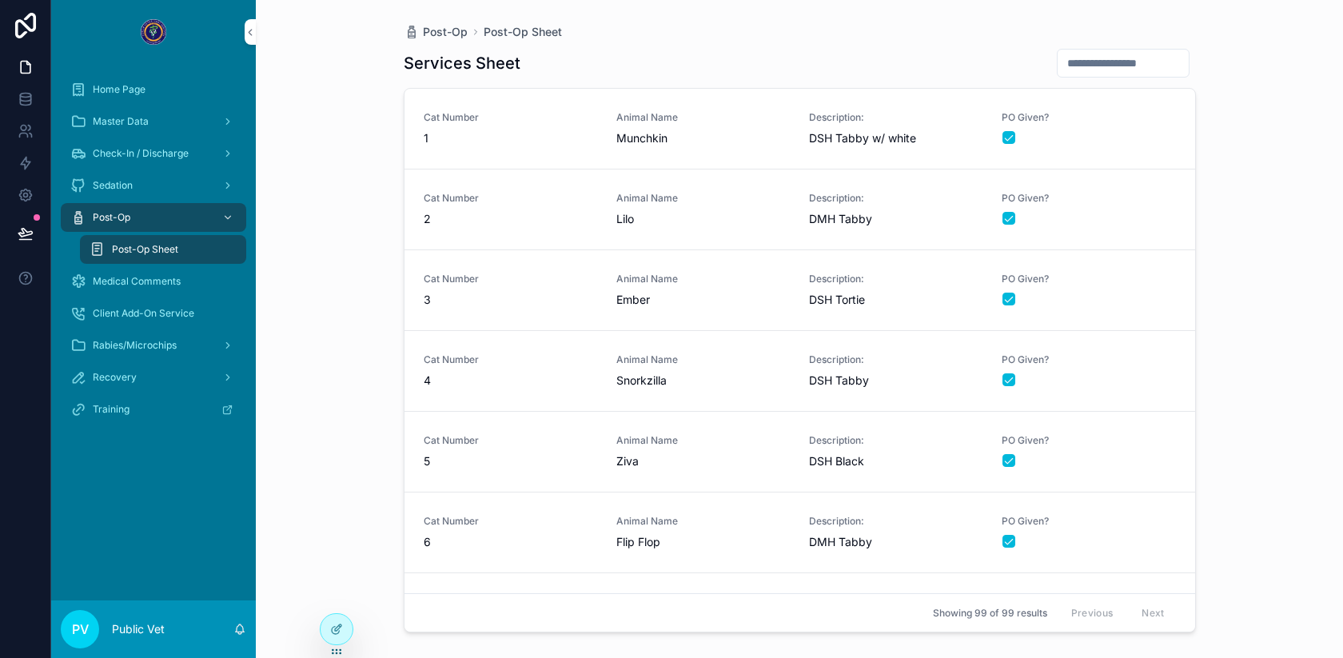
click at [142, 177] on div "Sedation" at bounding box center [153, 186] width 166 height 26
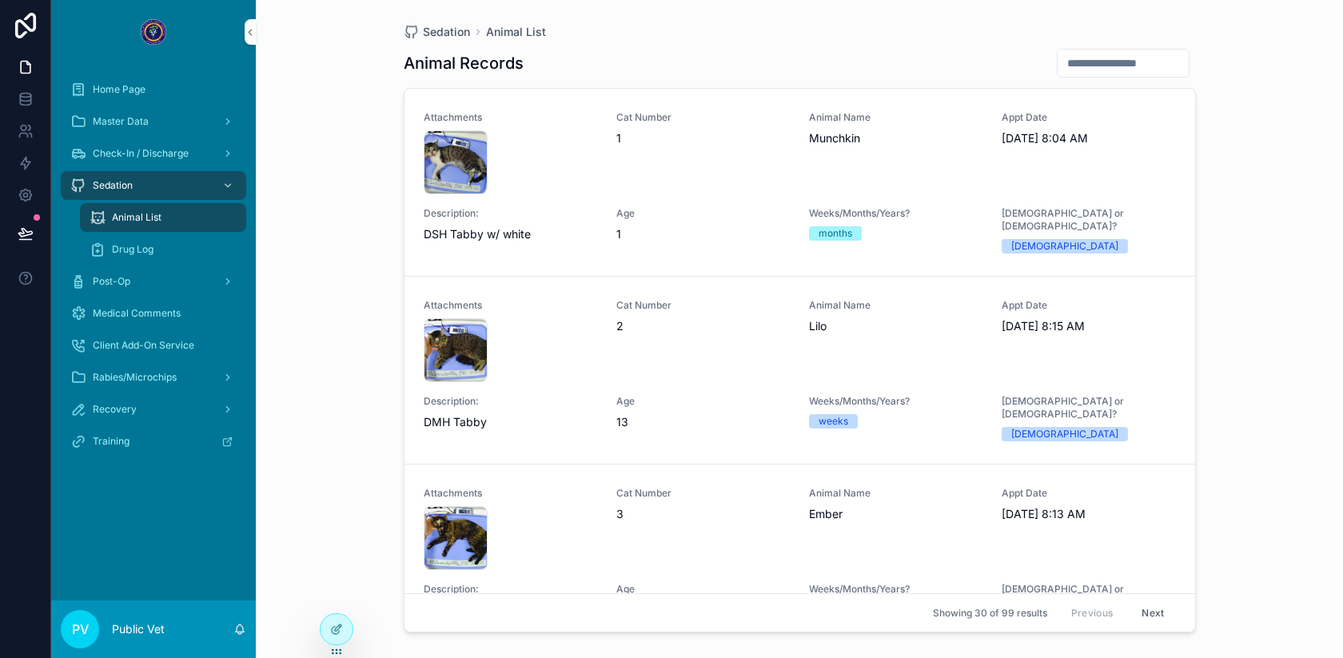
click at [333, 626] on icon at bounding box center [336, 629] width 13 height 13
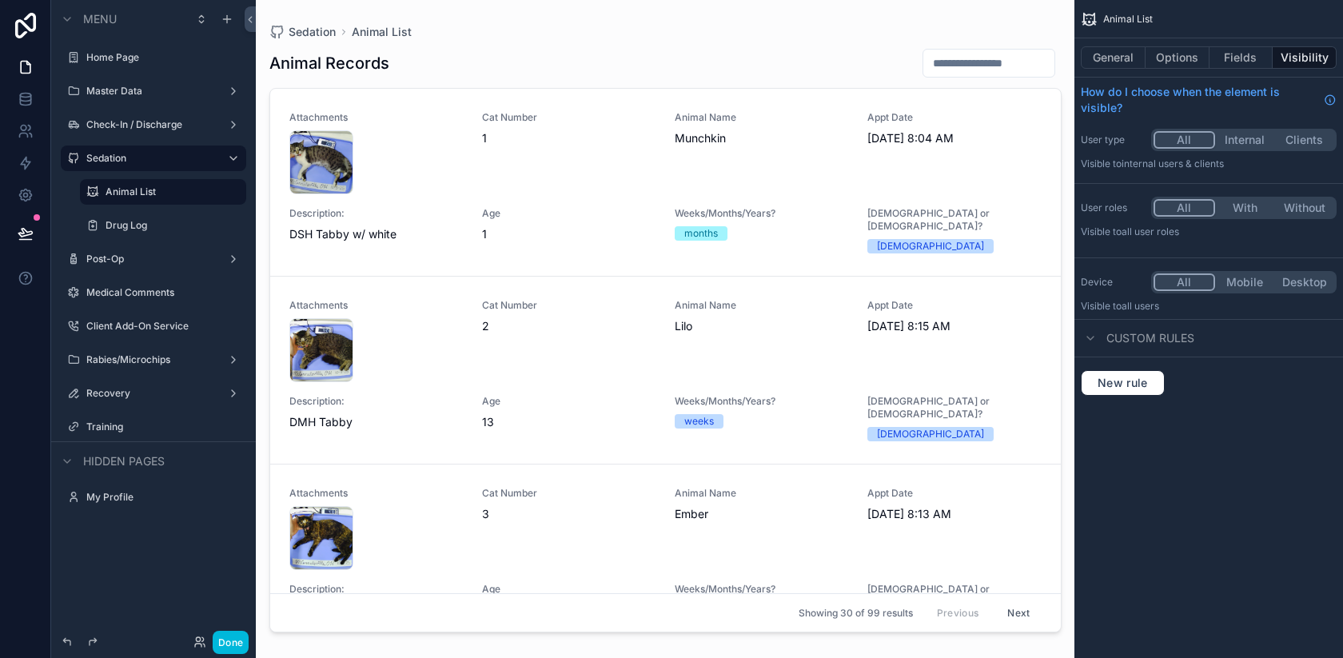
click at [150, 291] on label "Medical Comments" at bounding box center [161, 292] width 150 height 13
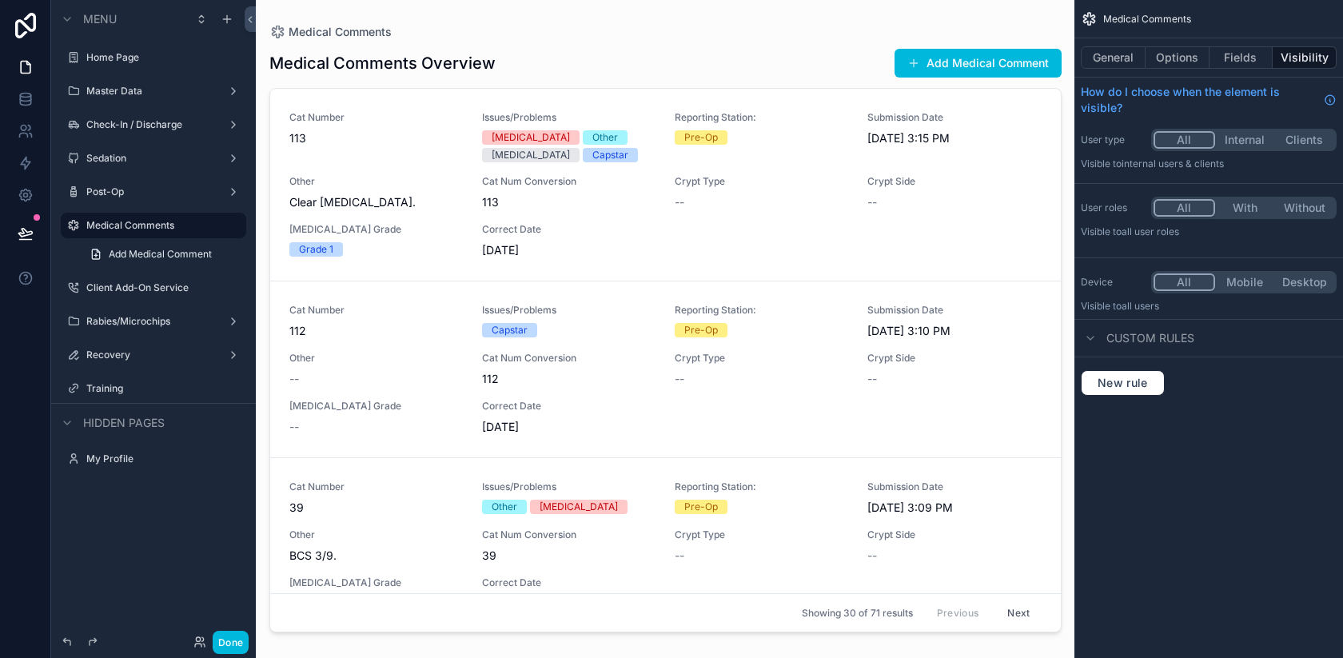
click at [955, 70] on div "scrollable content" at bounding box center [666, 319] width 818 height 639
click at [924, 59] on button "Add Medical Comment" at bounding box center [978, 63] width 167 height 29
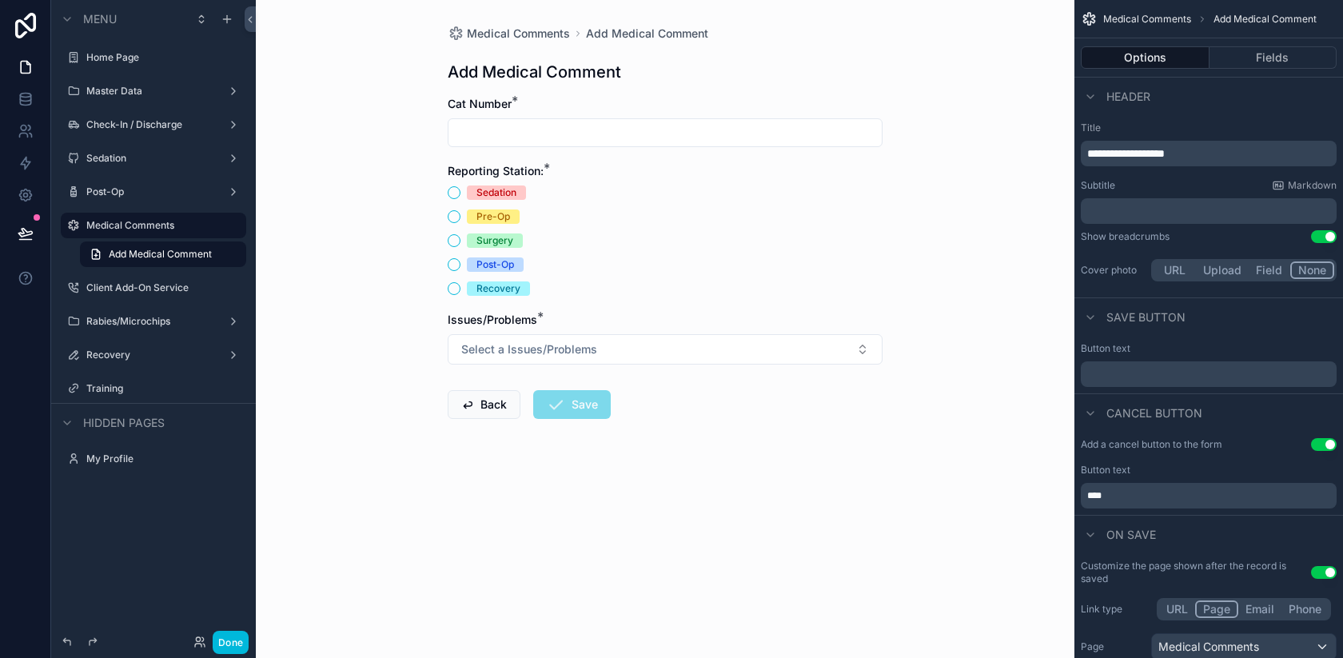
click at [574, 337] on button "Select a Issues/Problems" at bounding box center [665, 349] width 435 height 30
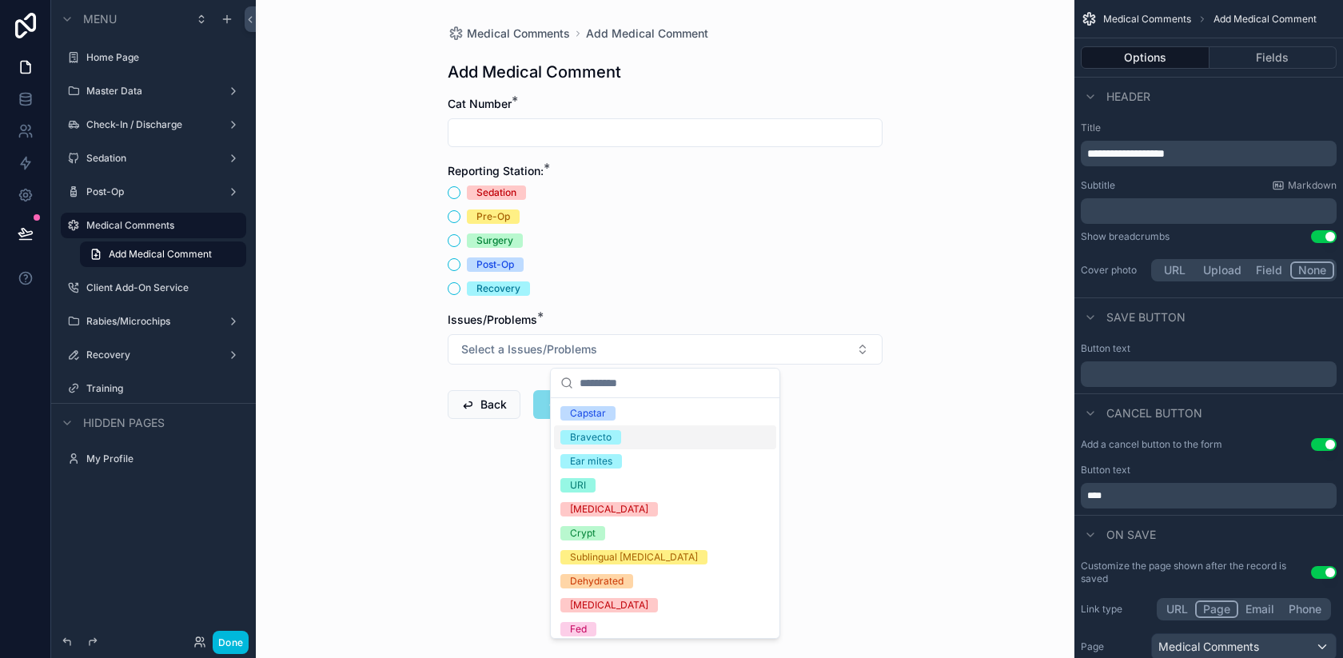
click at [859, 465] on form "Cat Number * Reporting Station: * Sedation Pre-Op Surgery Post-Op Recovery Issu…" at bounding box center [665, 308] width 435 height 425
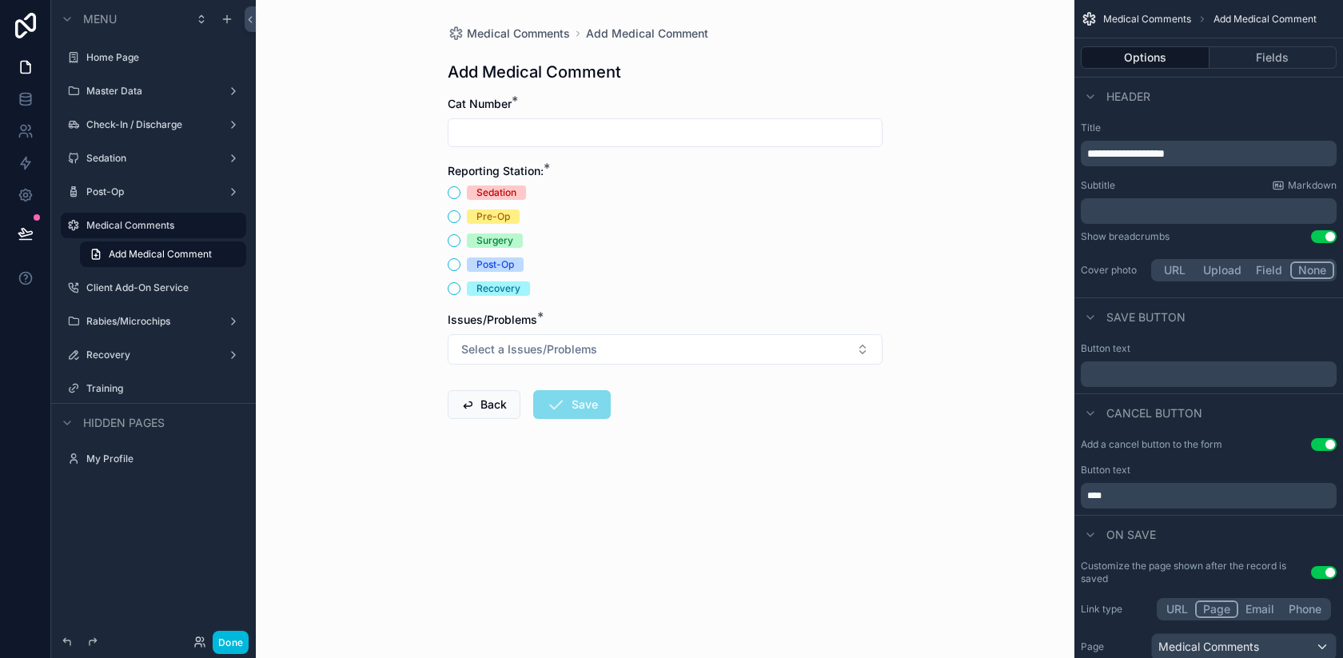
click at [790, 321] on div "Issues/Problems *" at bounding box center [665, 320] width 435 height 16
click at [1226, 60] on button "Fields" at bounding box center [1274, 57] width 128 height 22
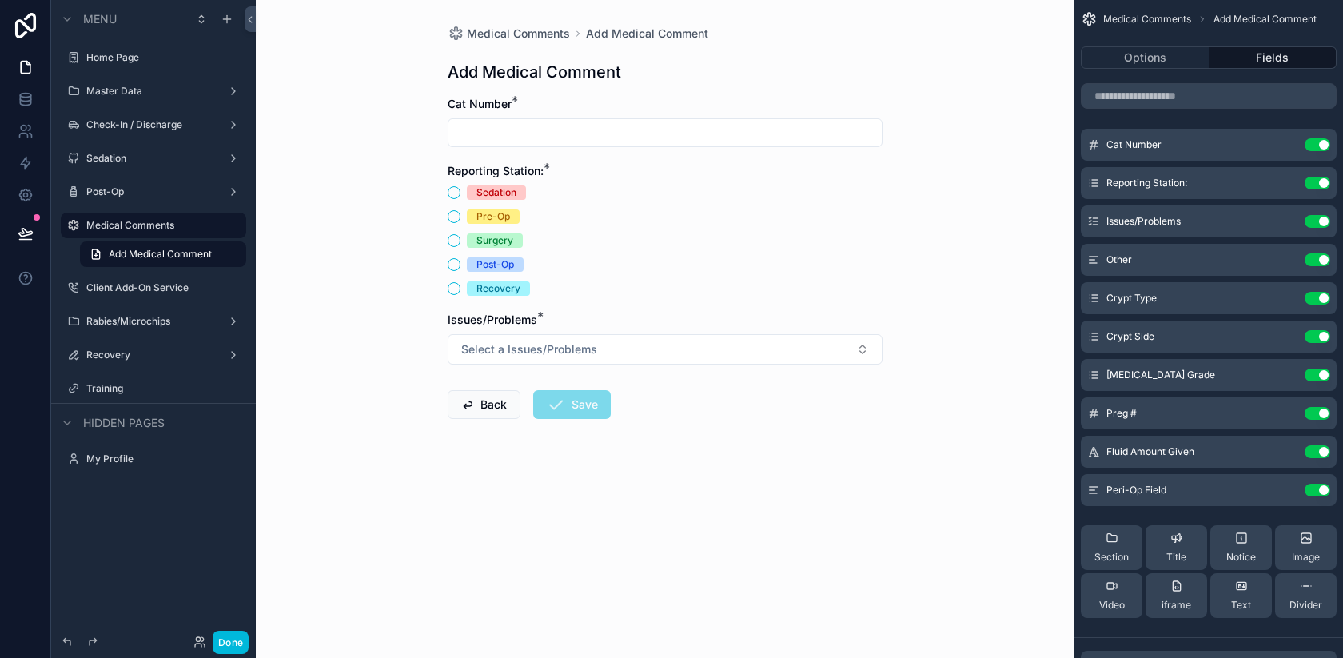
click at [0, 0] on icon "scrollable content" at bounding box center [0, 0] width 0 height 0
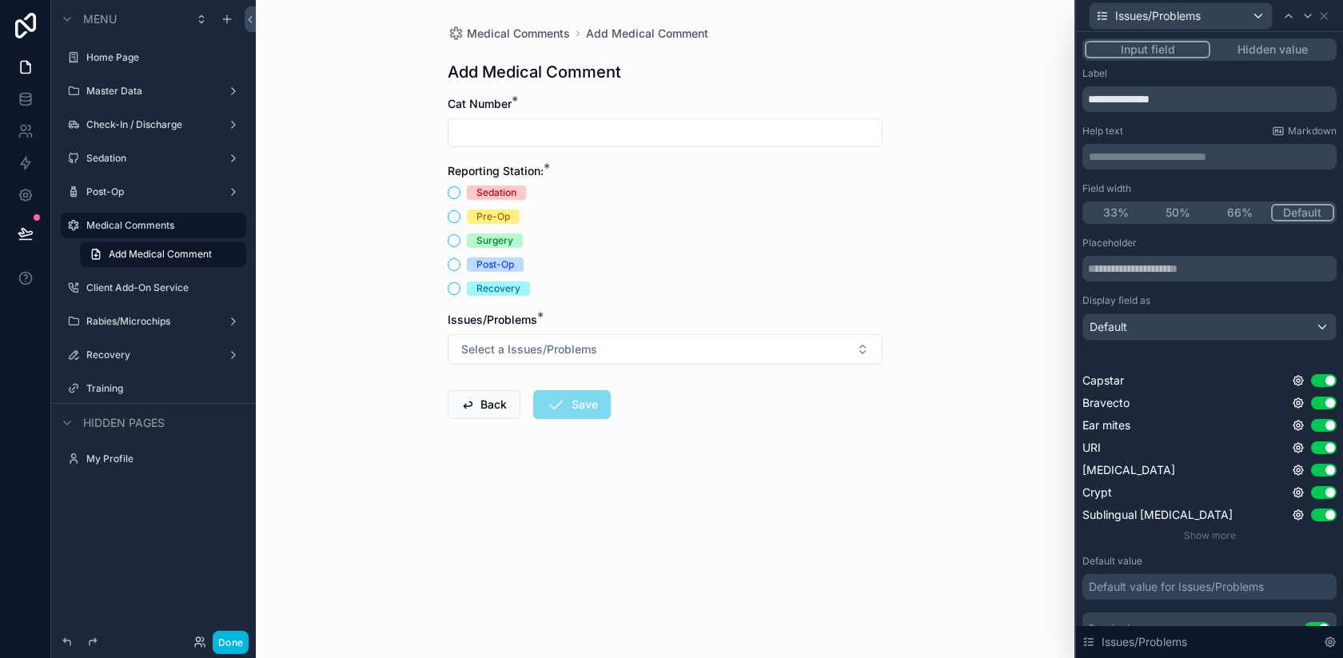
click at [1141, 334] on div "Default" at bounding box center [1209, 327] width 253 height 26
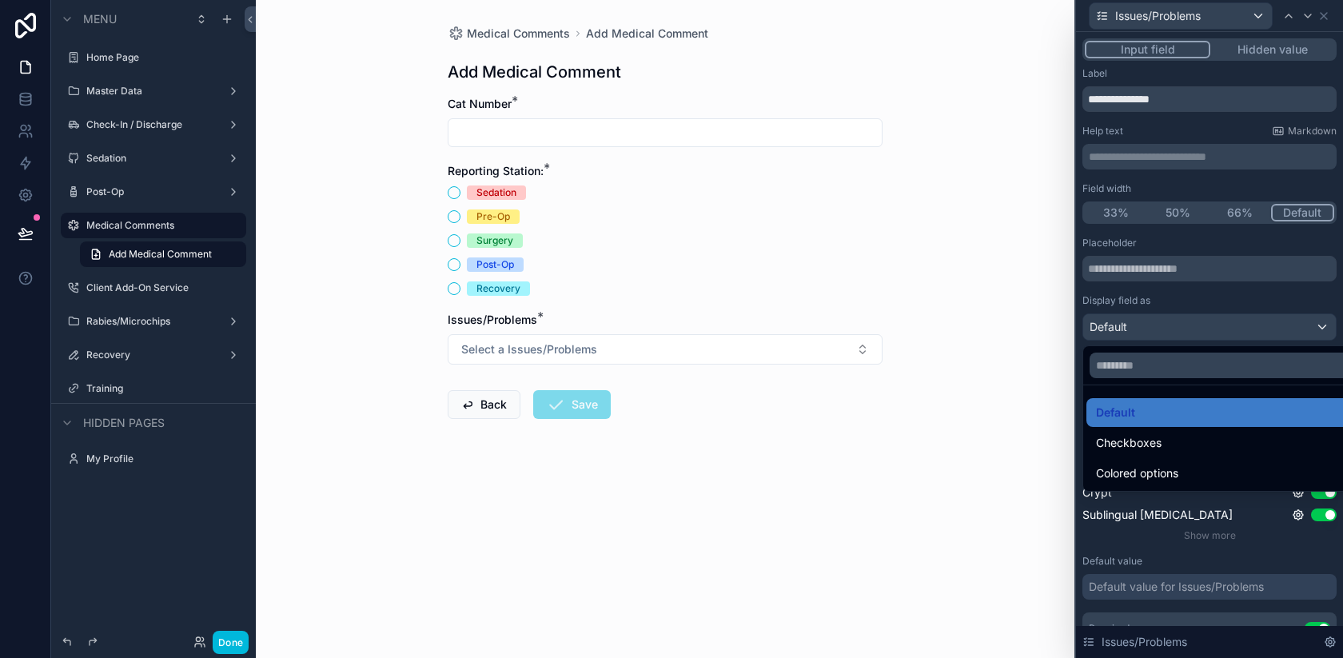
click at [1167, 297] on div at bounding box center [1209, 329] width 267 height 658
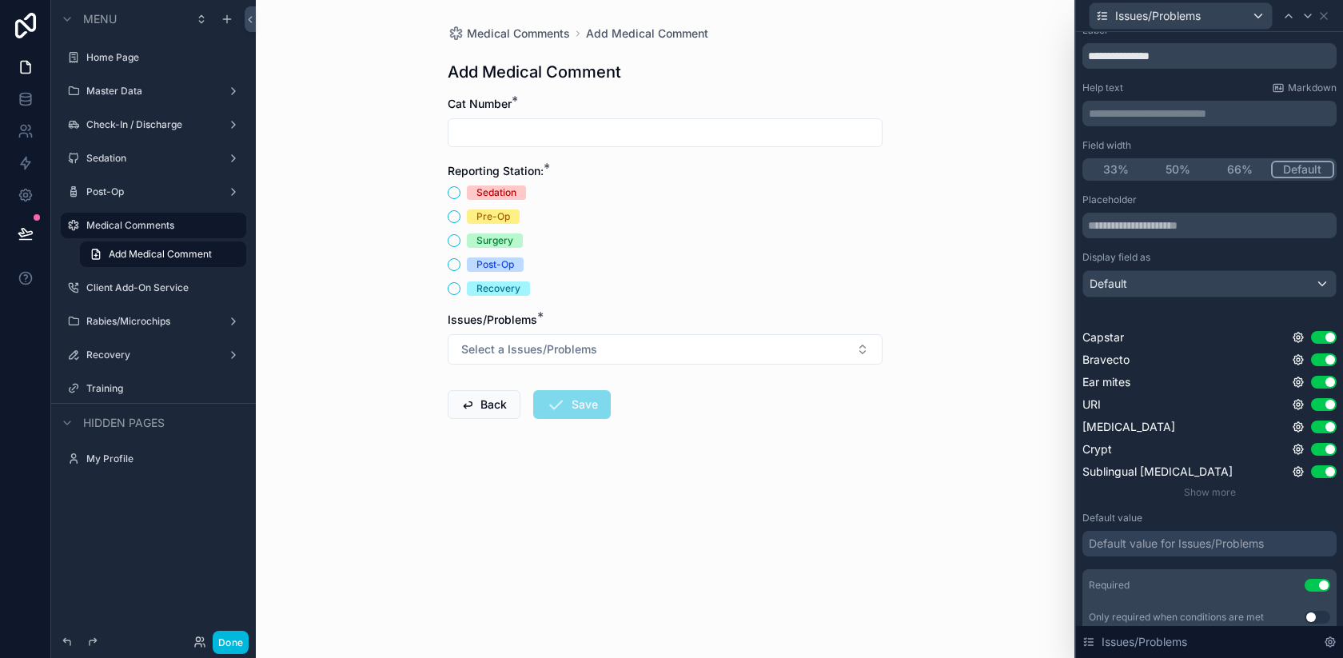
scroll to position [44, 0]
click at [1192, 493] on span "Show more" at bounding box center [1210, 491] width 52 height 12
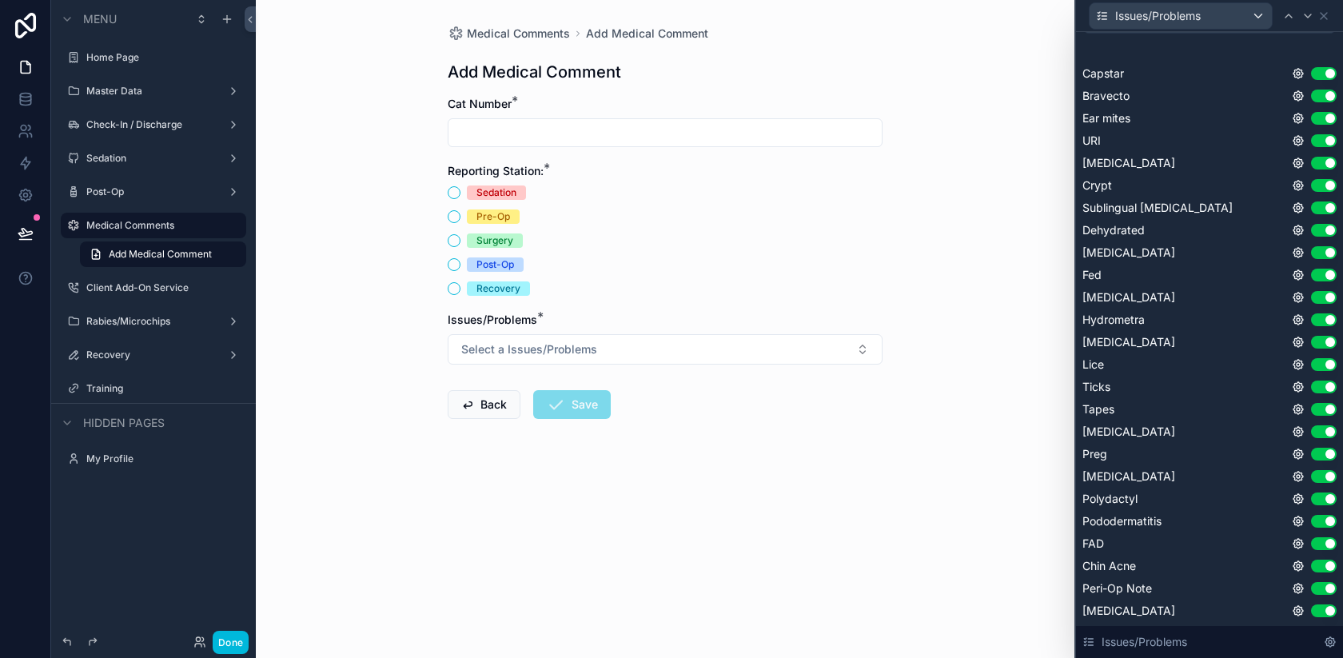
scroll to position [527, 0]
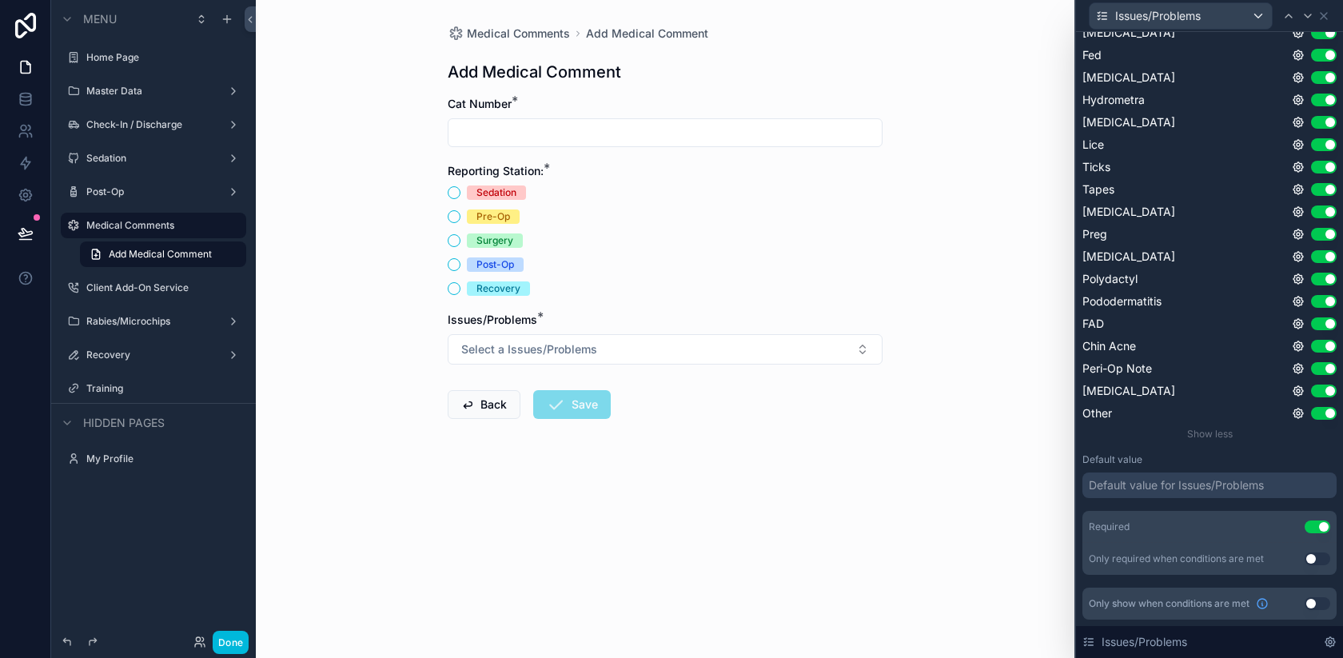
click at [1330, 644] on icon at bounding box center [1330, 642] width 13 height 13
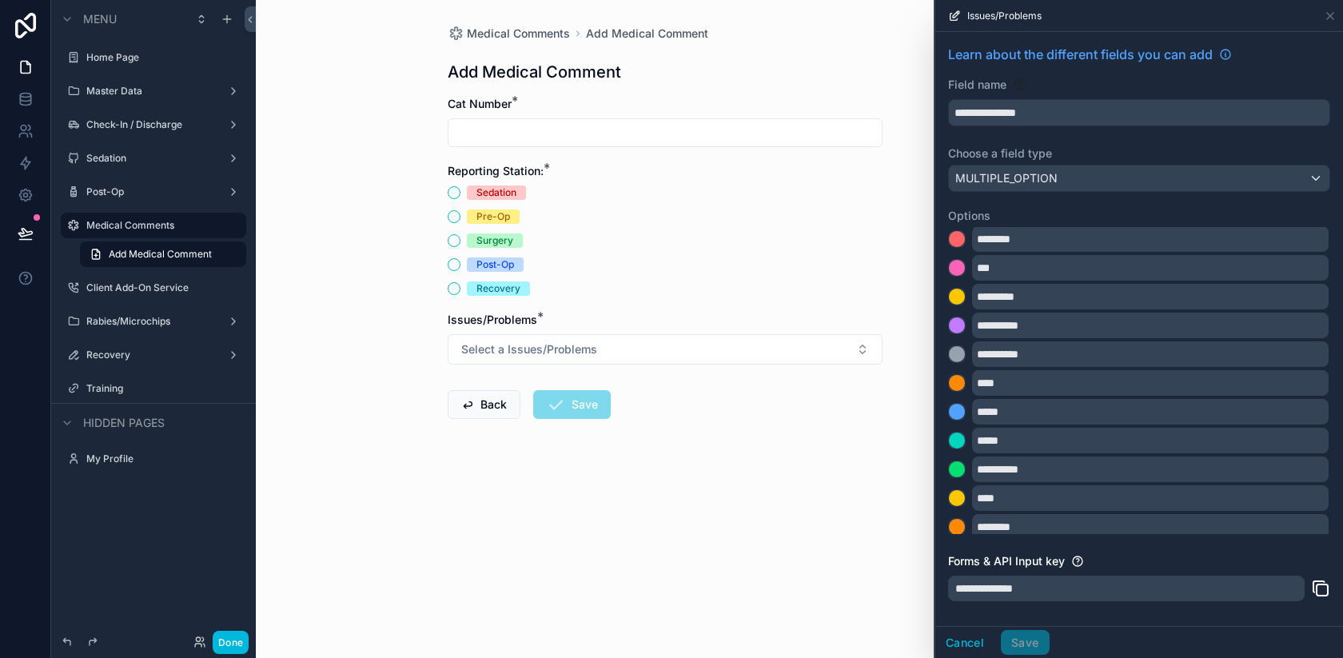
scroll to position [441, 0]
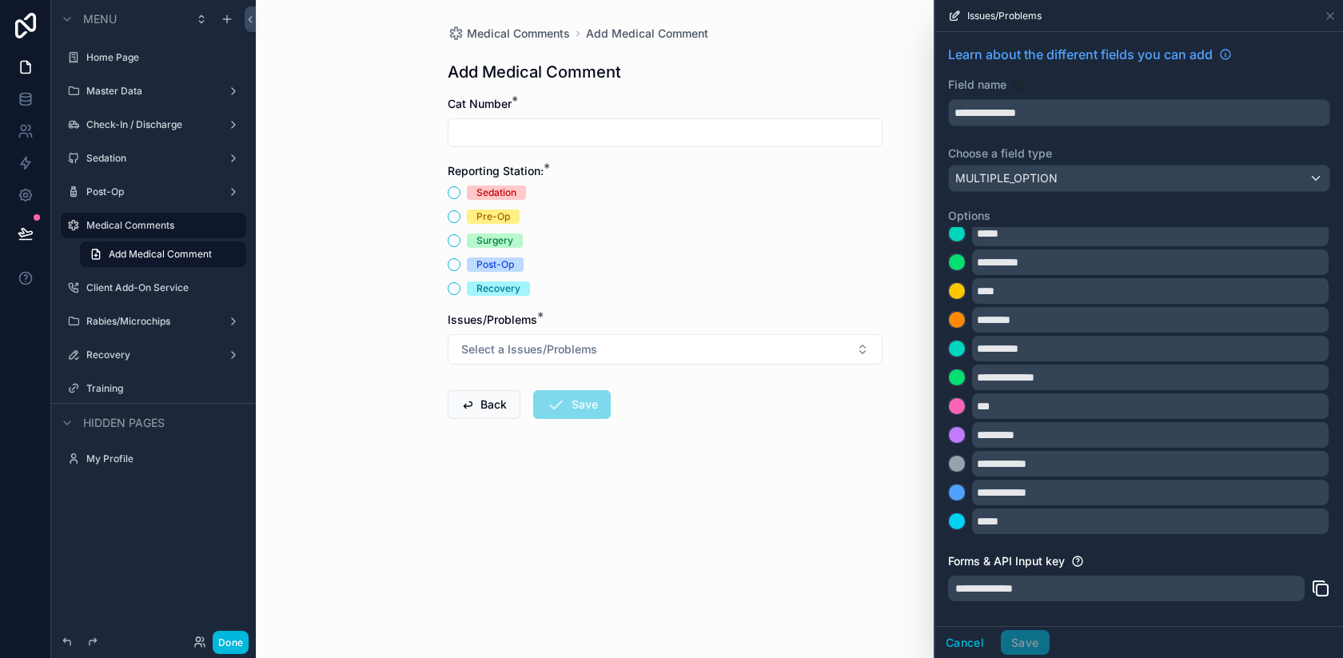
click at [1043, 464] on input "**********" at bounding box center [1150, 464] width 357 height 26
click at [1079, 273] on input "**********" at bounding box center [1150, 262] width 357 height 26
click at [1060, 209] on label "Options" at bounding box center [1139, 216] width 382 height 16
click at [1326, 13] on icon at bounding box center [1330, 16] width 13 height 13
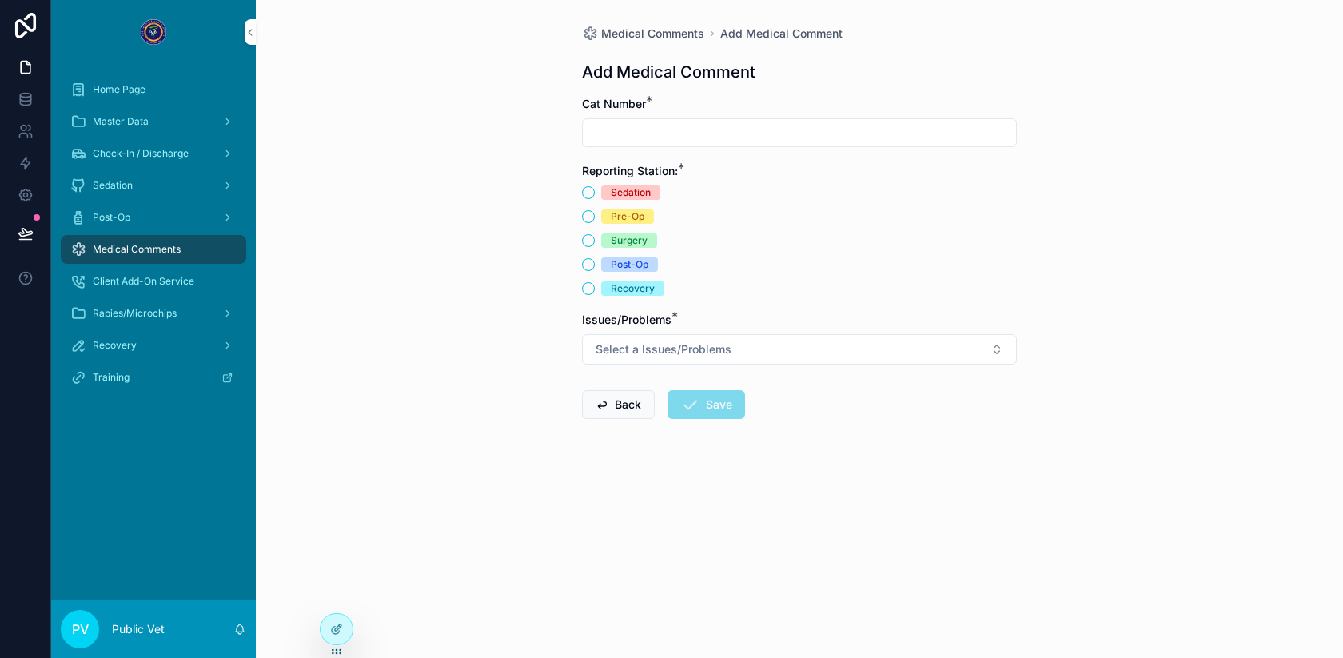
click at [660, 129] on input "scrollable content" at bounding box center [799, 133] width 433 height 22
click at [608, 339] on button "Select a Issues/Problems" at bounding box center [799, 349] width 435 height 30
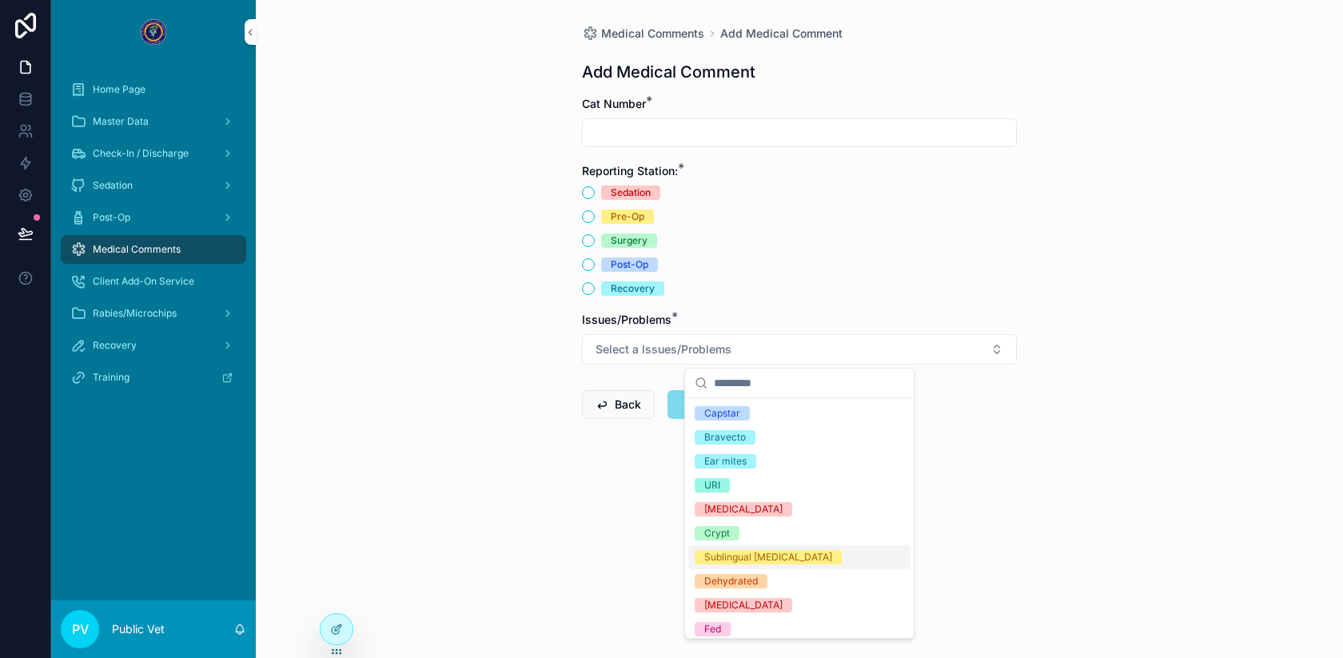
click at [556, 522] on div "Medical Comments Add Medical Comment Add Medical Comment Cat Number * Reporting…" at bounding box center [799, 329] width 1087 height 658
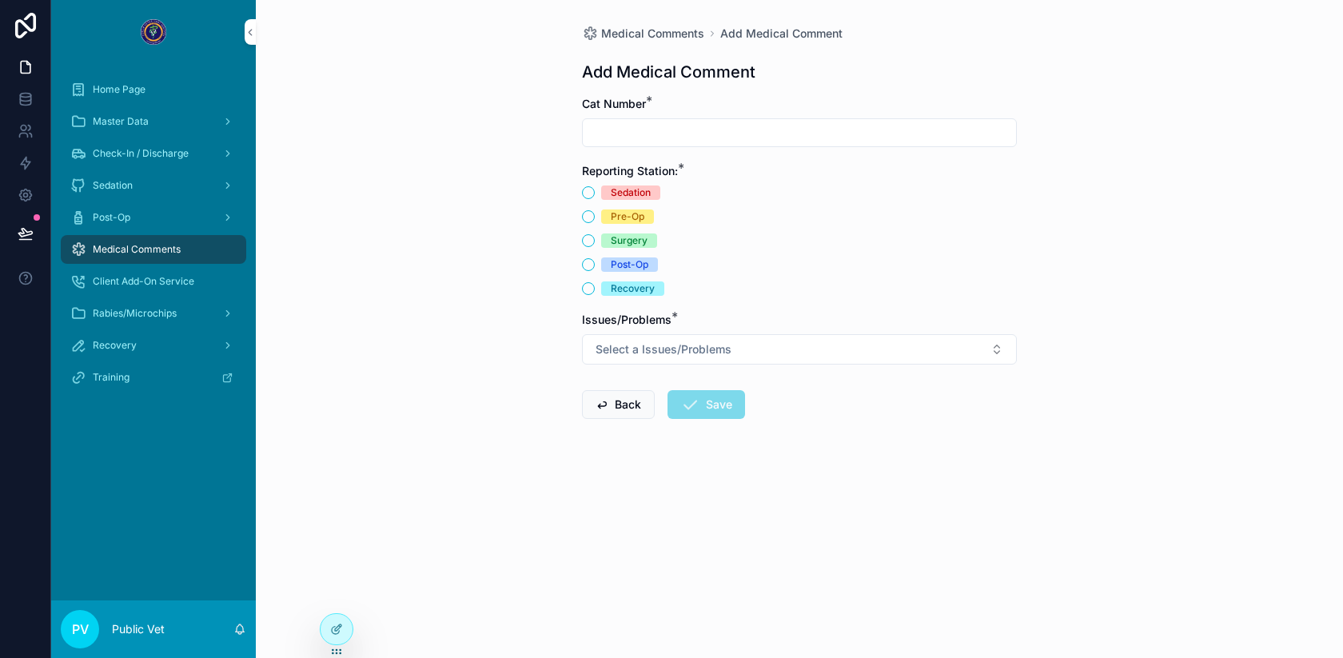
click at [333, 628] on icon at bounding box center [336, 629] width 13 height 13
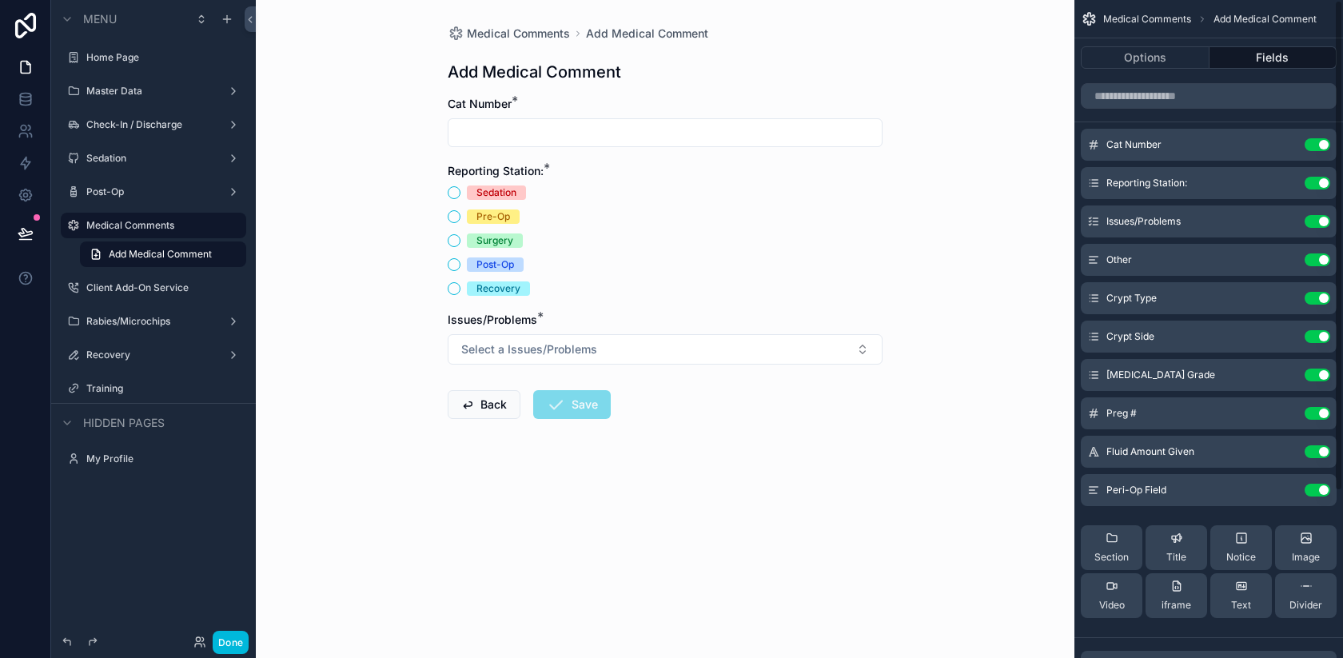
click at [827, 349] on button "Select a Issues/Problems" at bounding box center [665, 349] width 435 height 30
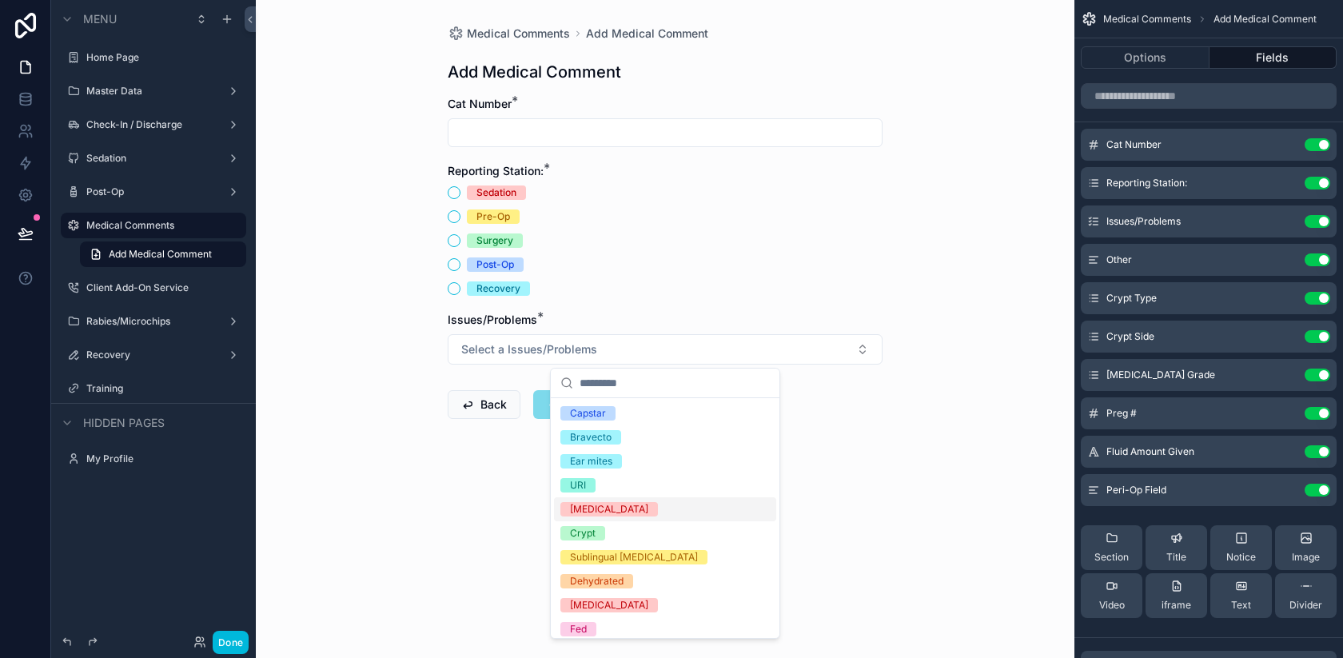
click at [0, 0] on icon "scrollable content" at bounding box center [0, 0] width 0 height 0
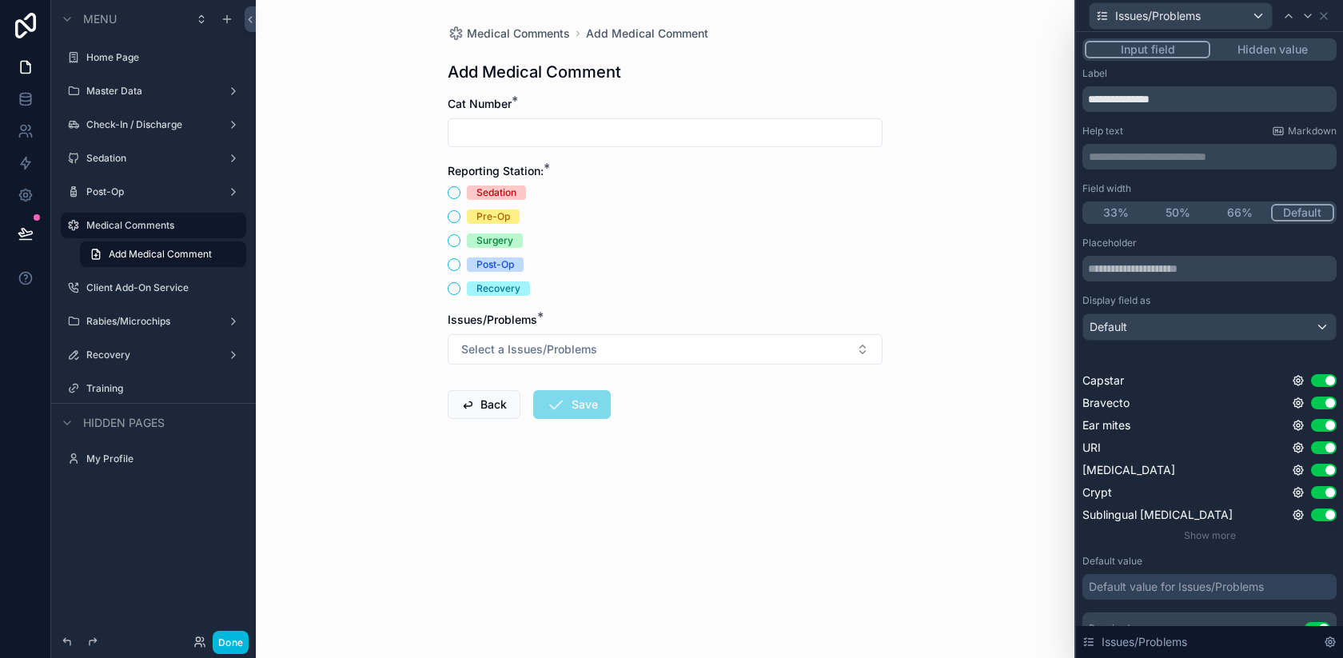
click at [1225, 537] on span "Show more" at bounding box center [1210, 535] width 52 height 12
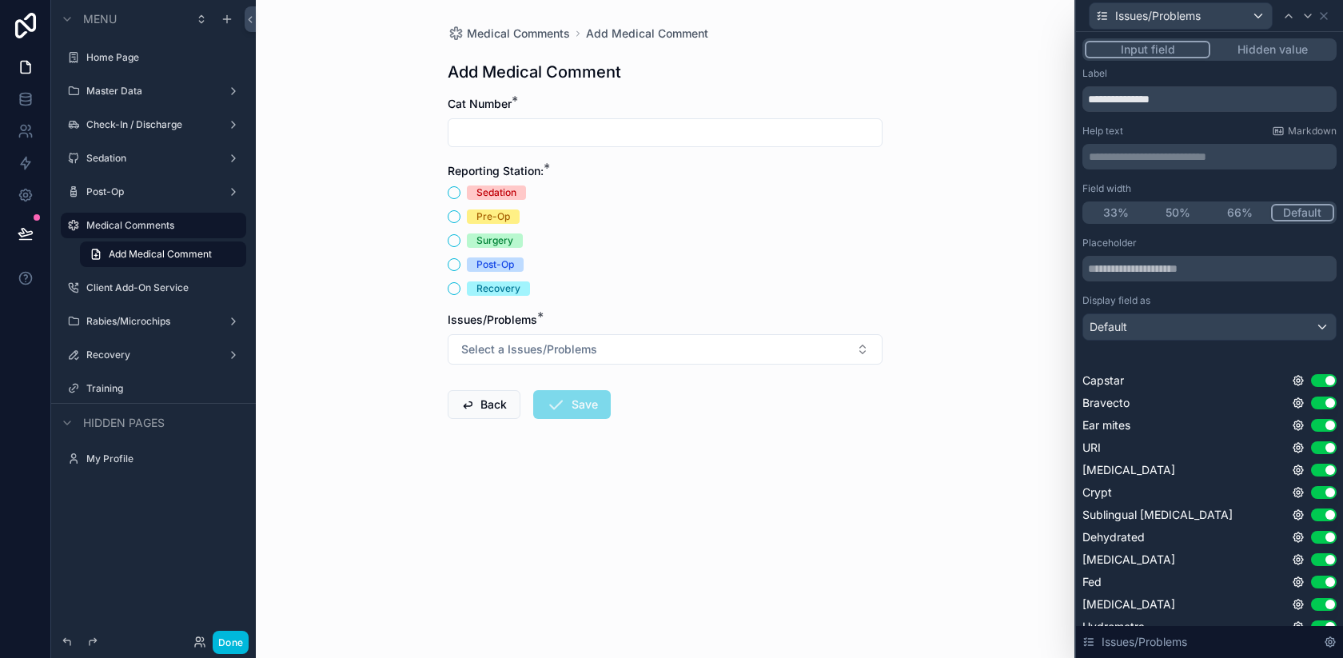
scroll to position [527, 0]
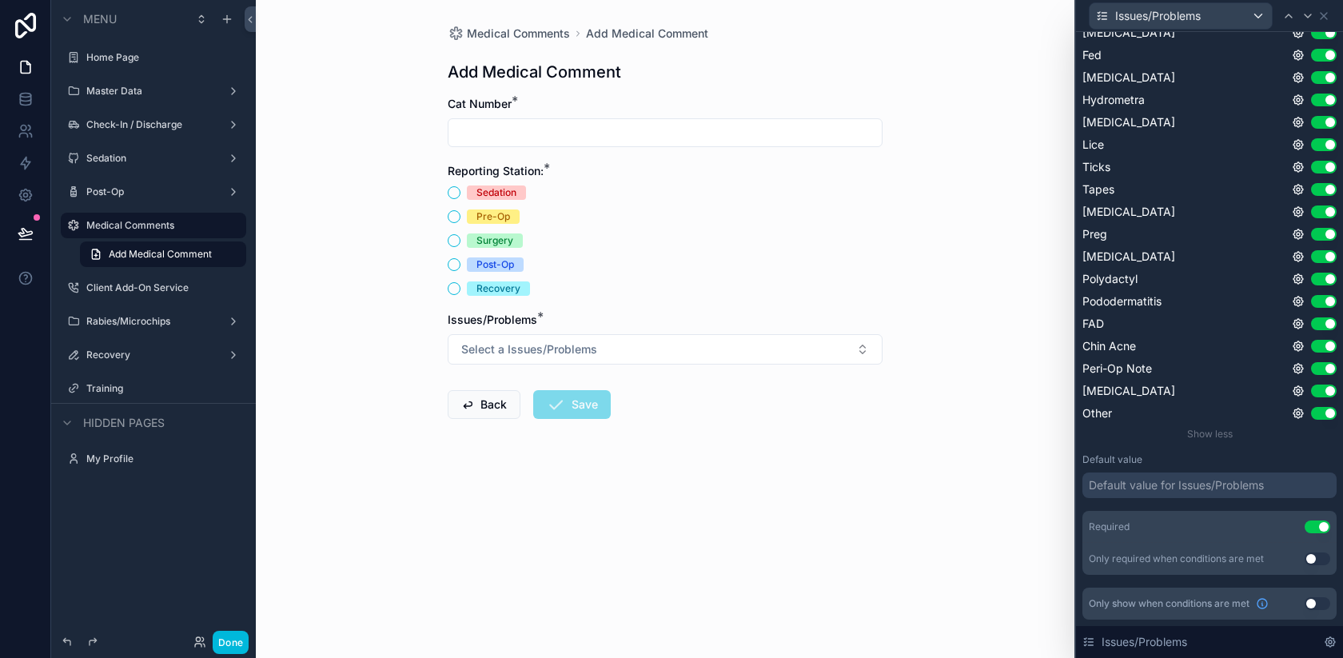
click at [1103, 415] on span "Other" at bounding box center [1098, 413] width 30 height 16
click at [1294, 414] on icon at bounding box center [1298, 413] width 13 height 13
click at [1282, 441] on div "Placeholder Display field as Default Capstar Use setting Bravecto Use setting E…" at bounding box center [1210, 142] width 254 height 865
click at [1324, 636] on icon at bounding box center [1330, 642] width 13 height 13
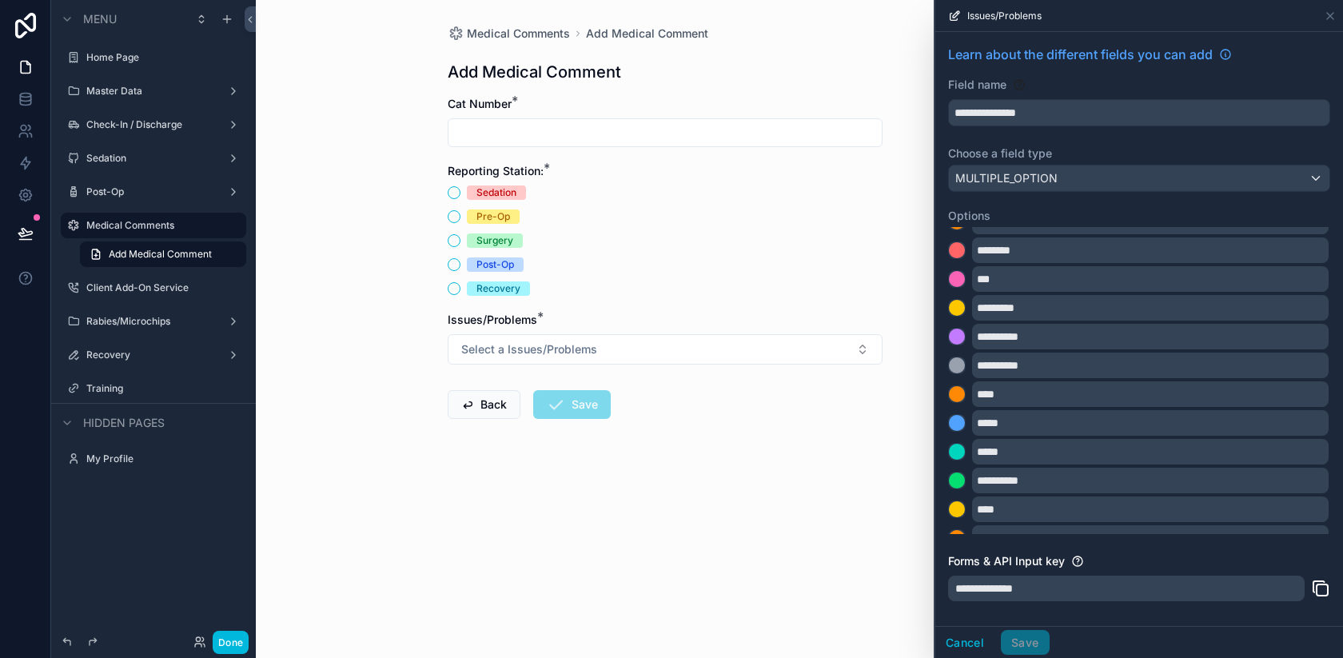
scroll to position [441, 0]
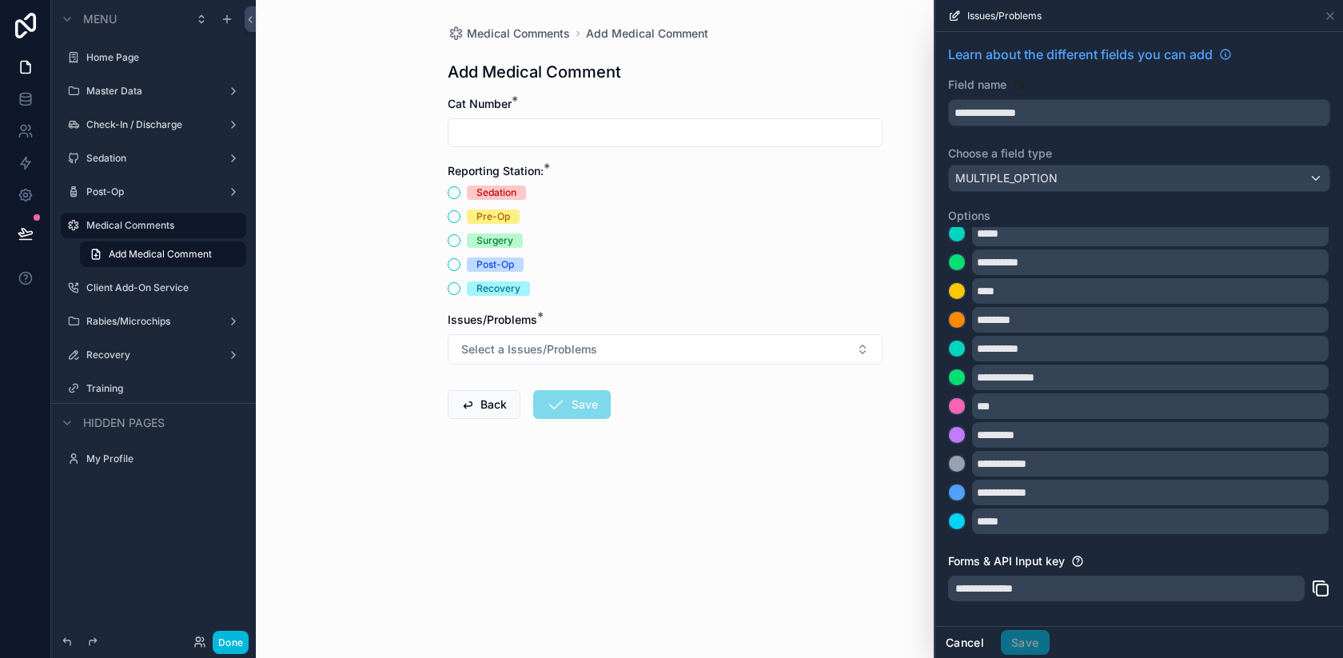
click at [961, 636] on button "Cancel" at bounding box center [964, 643] width 59 height 26
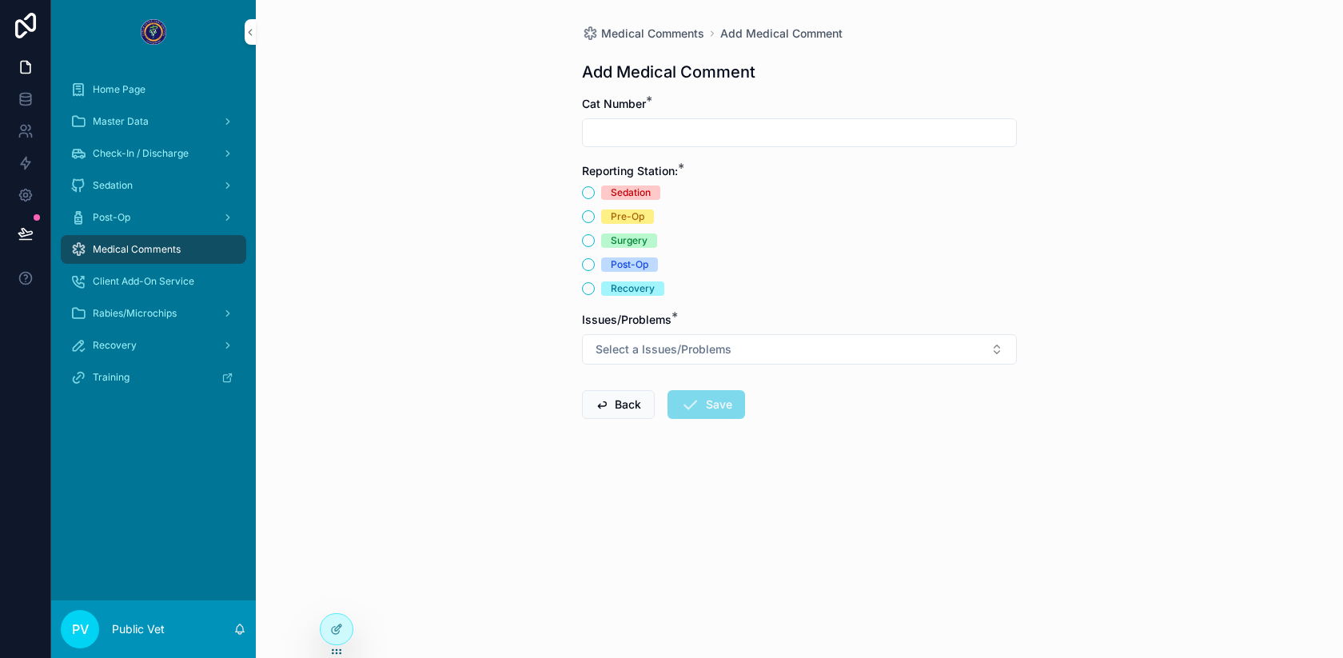
click at [633, 364] on button "Select a Issues/Problems" at bounding box center [799, 349] width 435 height 30
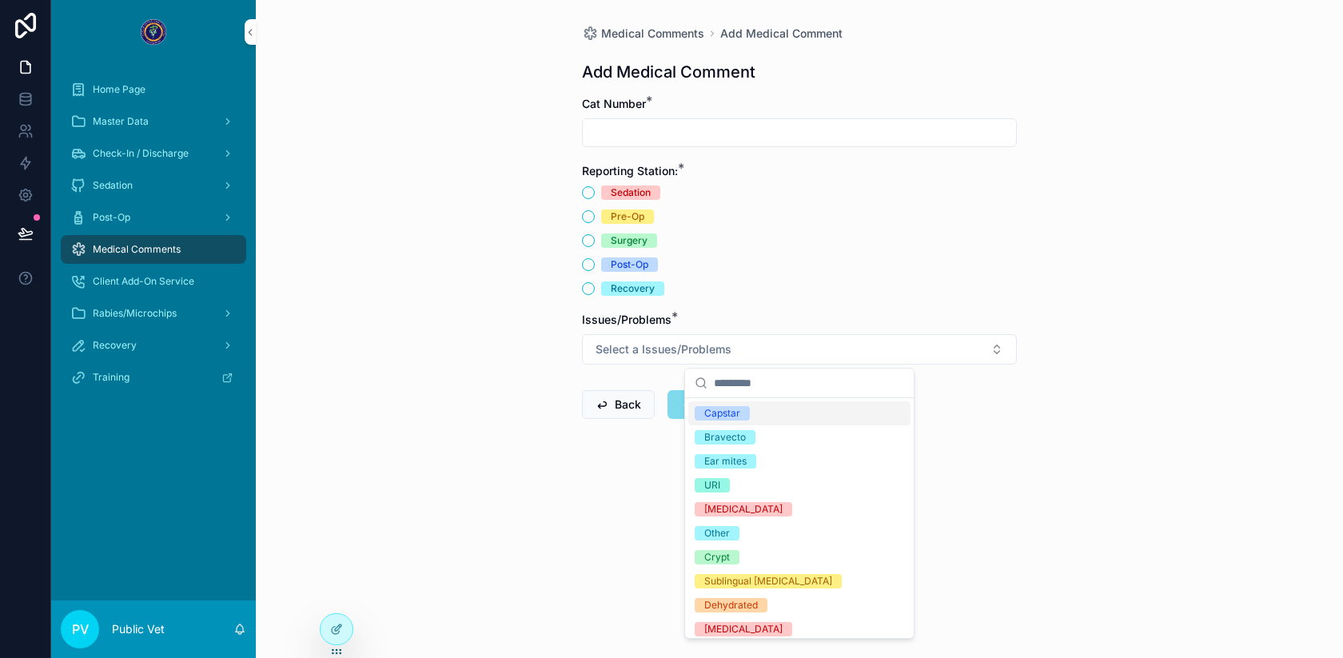
click at [581, 556] on div "Medical Comments Add Medical Comment Add Medical Comment Cat Number * Reporting…" at bounding box center [799, 329] width 1087 height 658
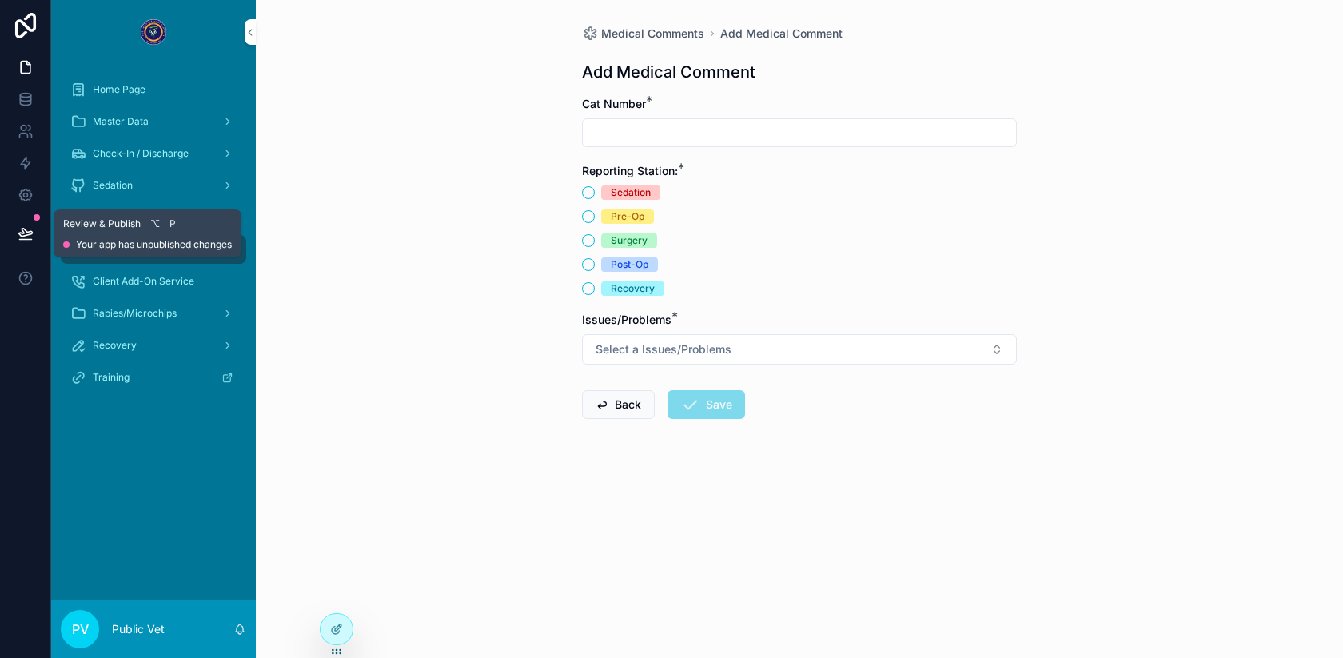
click at [28, 241] on icon at bounding box center [26, 233] width 16 height 16
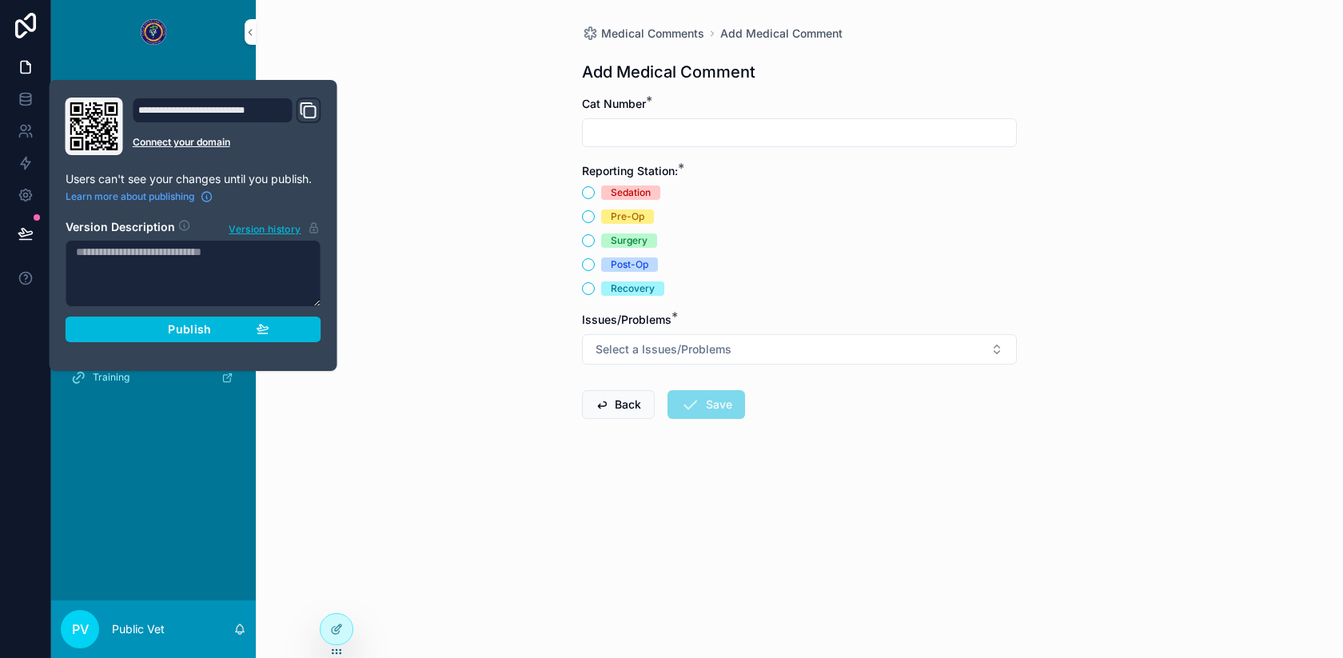
click at [178, 332] on span "Publish" at bounding box center [189, 329] width 43 height 14
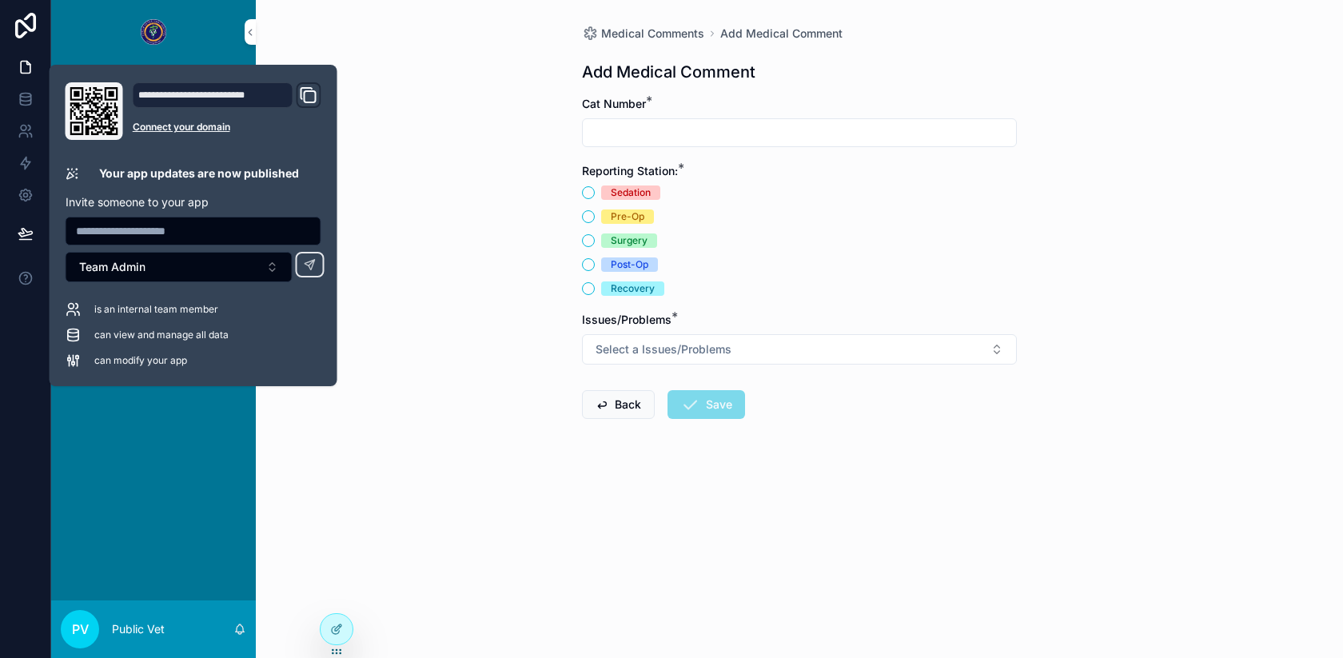
click at [425, 227] on div "Medical Comments Add Medical Comment Add Medical Comment Cat Number * Reporting…" at bounding box center [799, 329] width 1087 height 658
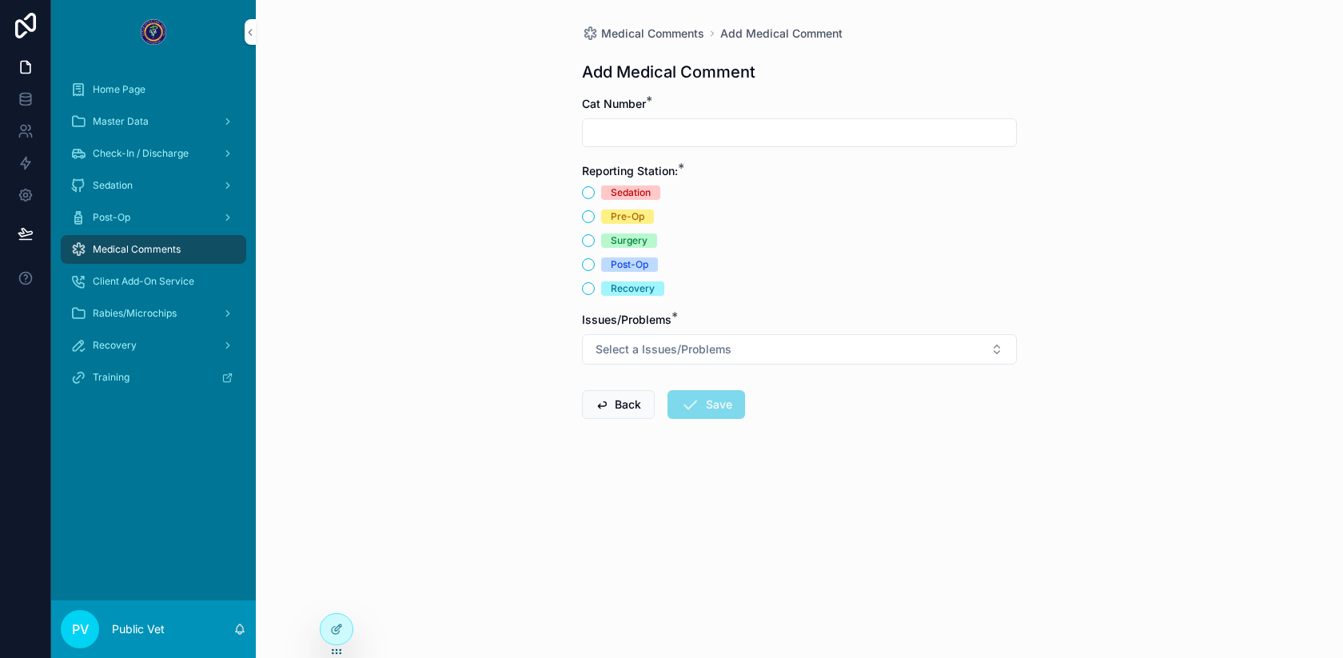
click at [173, 180] on div "Sedation" at bounding box center [153, 186] width 166 height 26
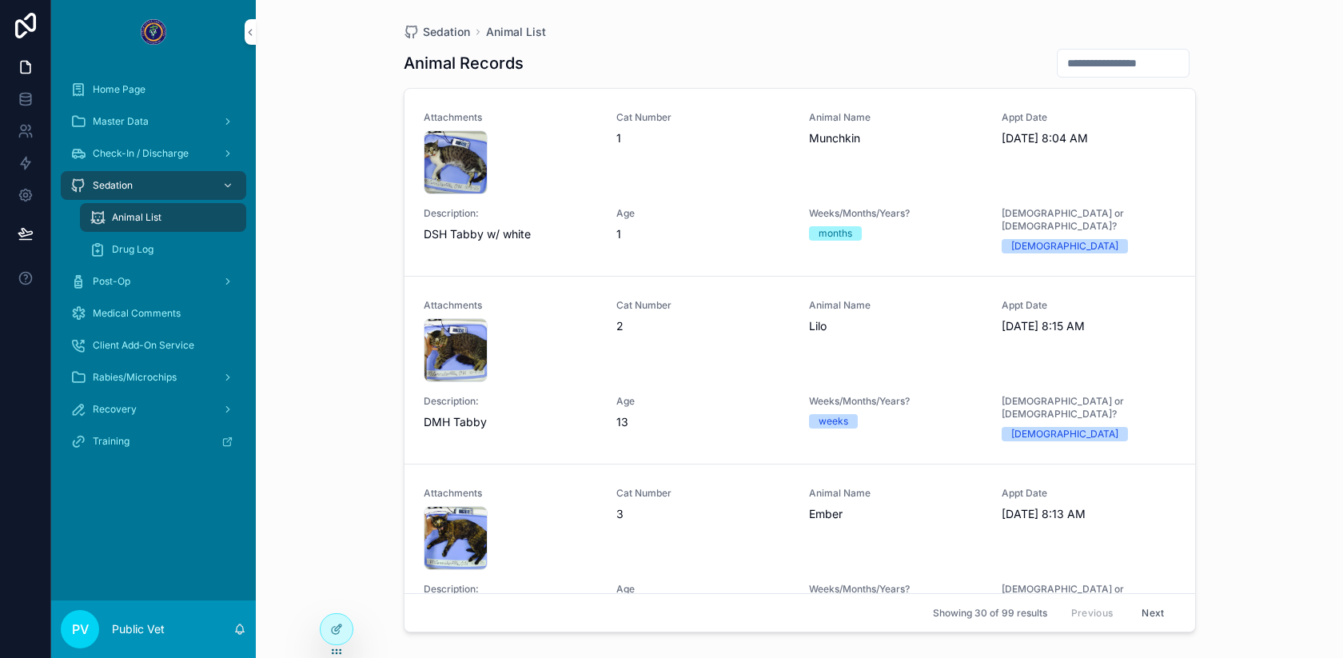
click at [310, 289] on div "Sedation Animal List Animal Records Attachments capture_20251003-135419 .png Ca…" at bounding box center [799, 329] width 1087 height 658
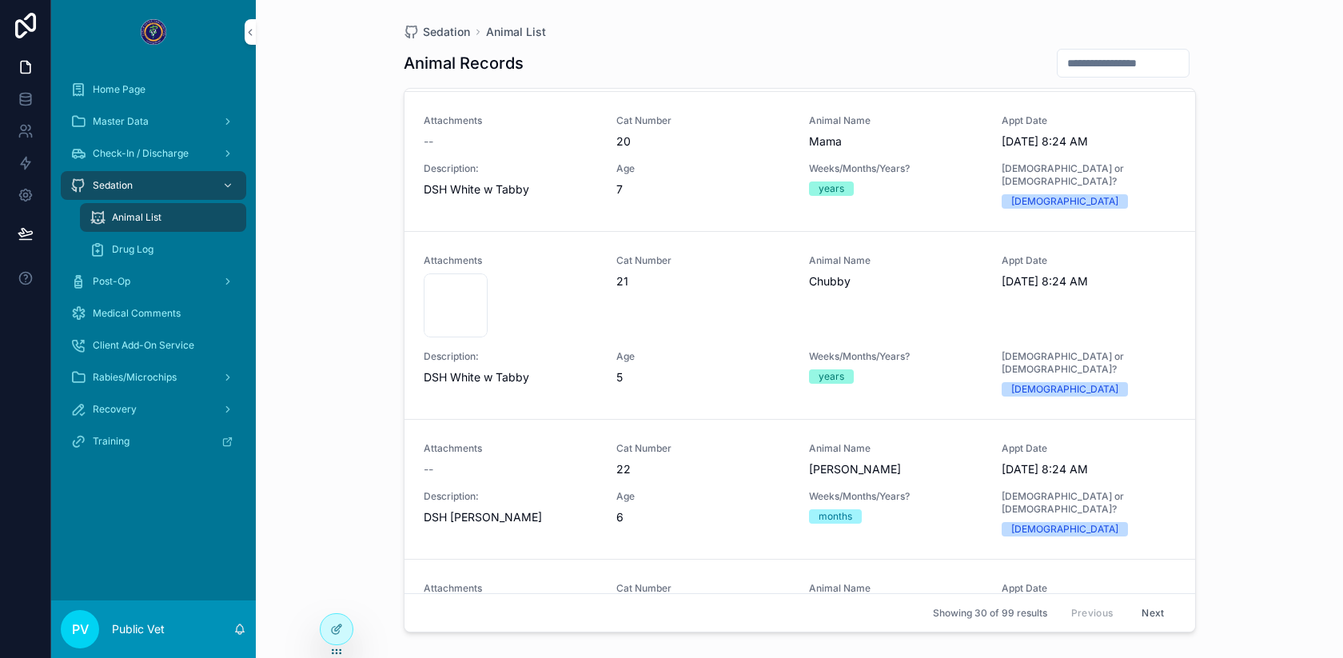
scroll to position [4509, 0]
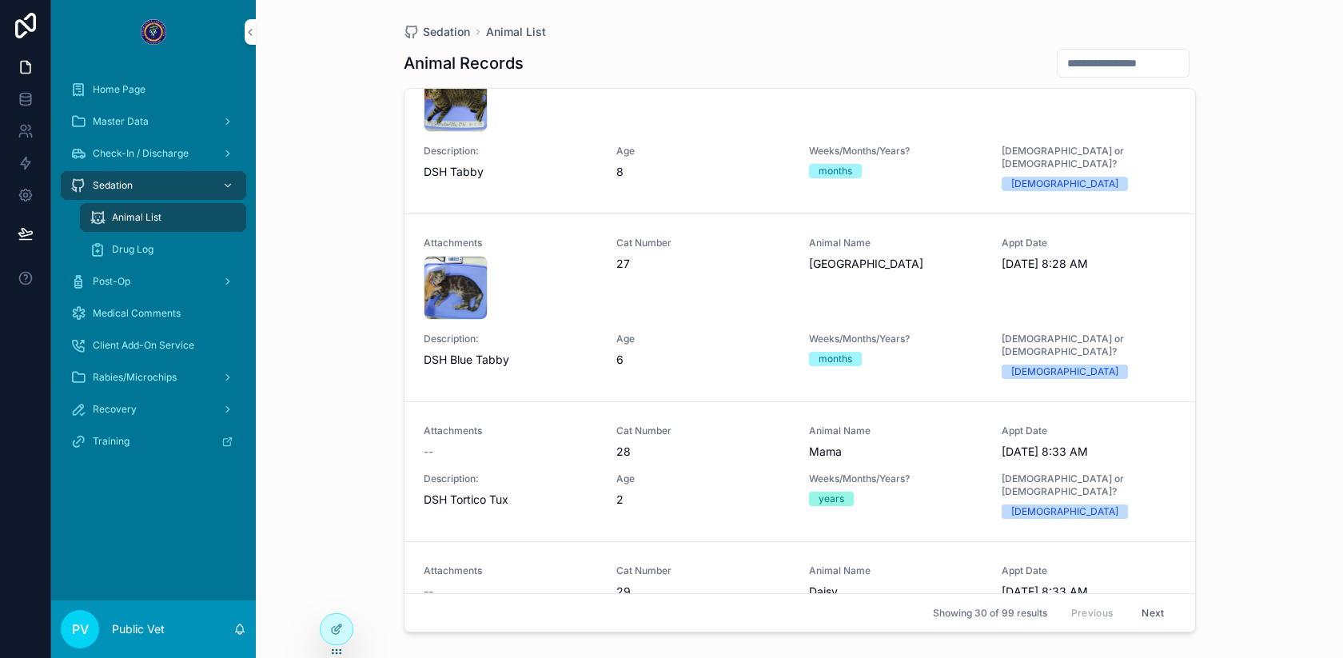
click at [130, 241] on div "Drug Log" at bounding box center [163, 250] width 147 height 26
